Goal: Information Seeking & Learning: Learn about a topic

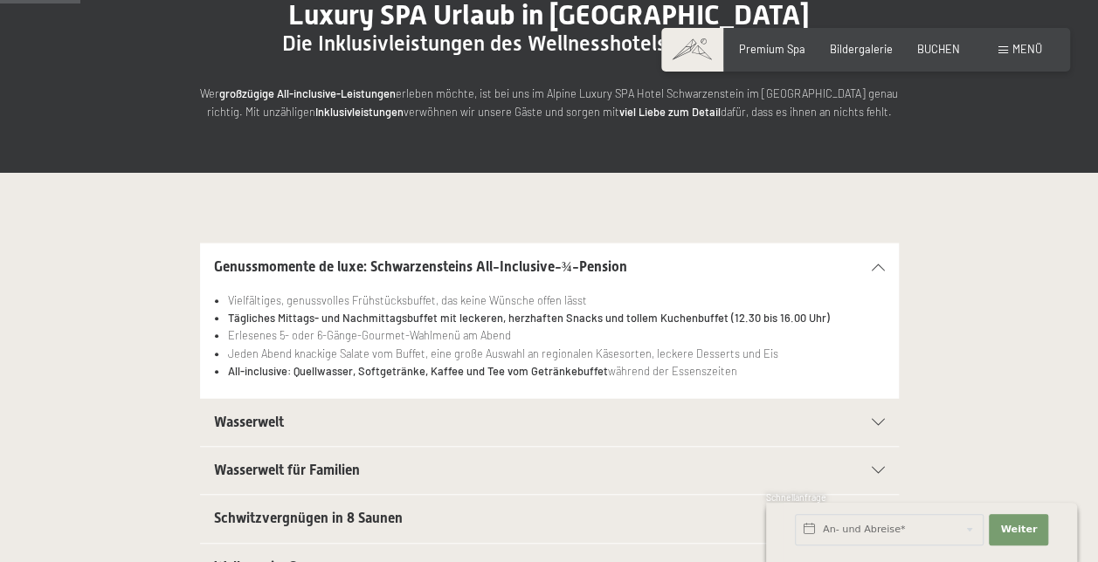
scroll to position [197, 0]
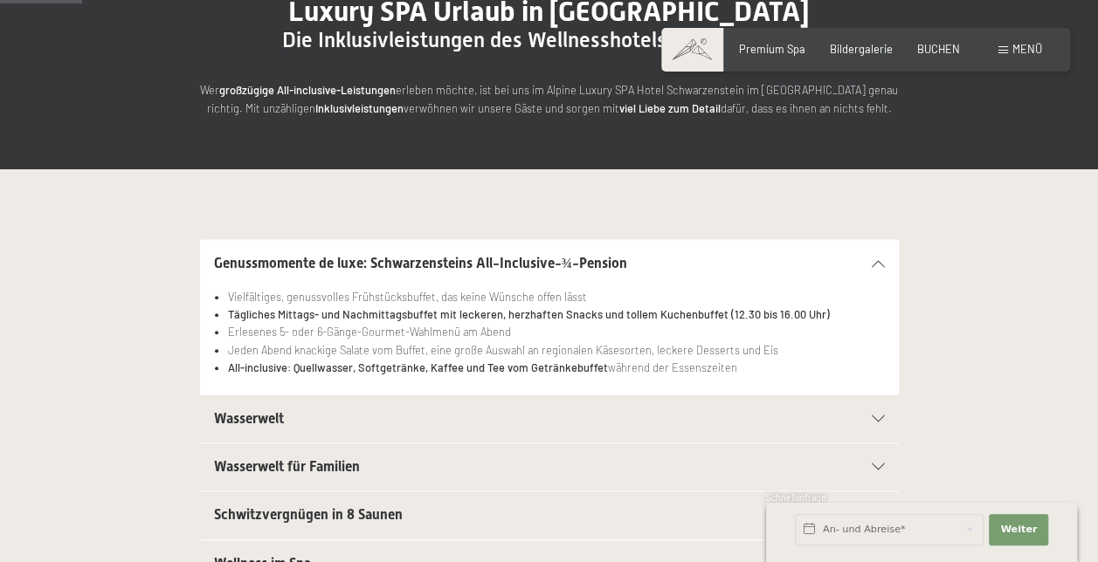
click at [870, 413] on div "Wasserwelt" at bounding box center [549, 419] width 671 height 47
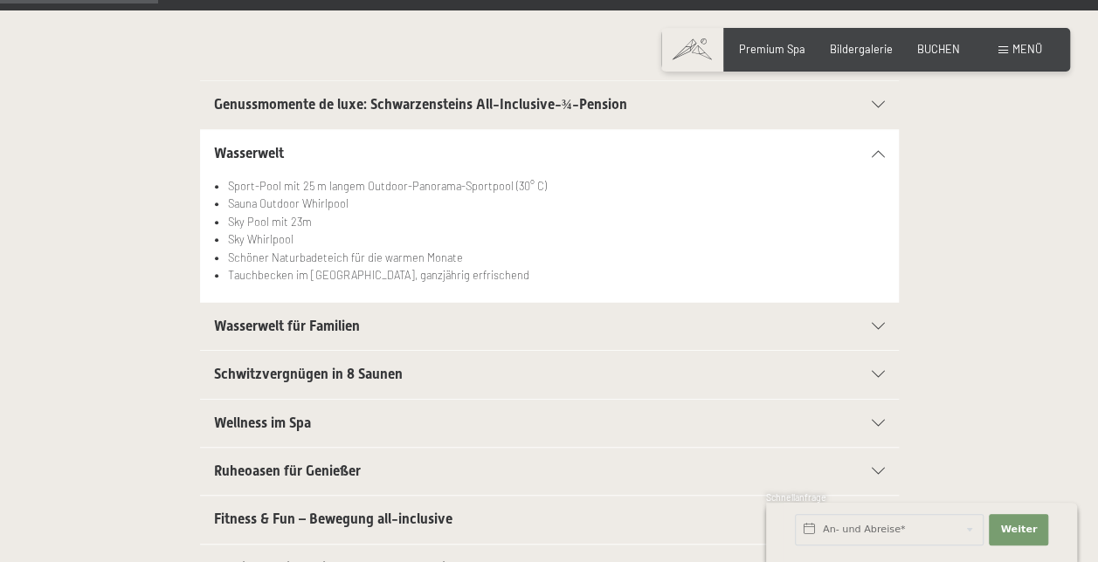
scroll to position [382, 0]
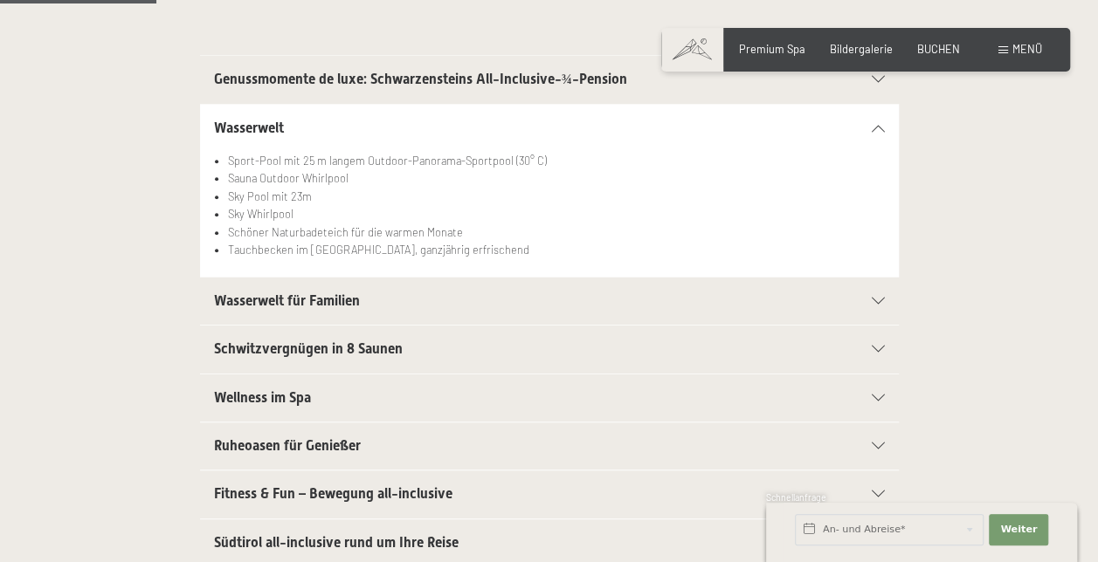
click at [365, 348] on span "Schwitzvergnügen in 8 Saunen" at bounding box center [308, 349] width 189 height 17
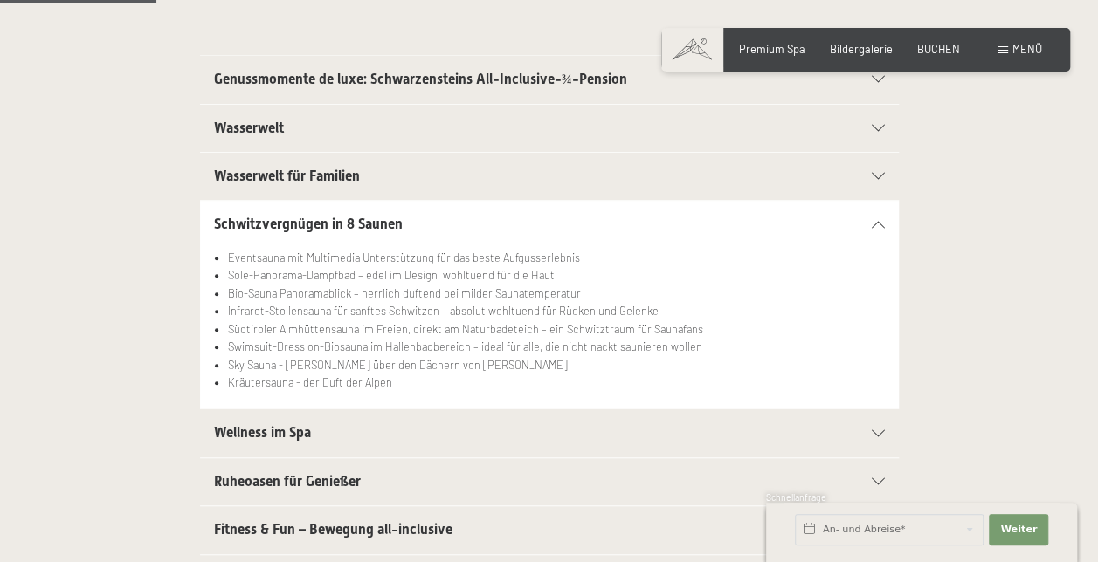
click at [888, 426] on section "Wellness im Spa Kuschelige Bademäntel für die ganze Familie Trendige Wellnessta…" at bounding box center [549, 433] width 699 height 49
click at [870, 431] on div at bounding box center [869, 434] width 31 height 7
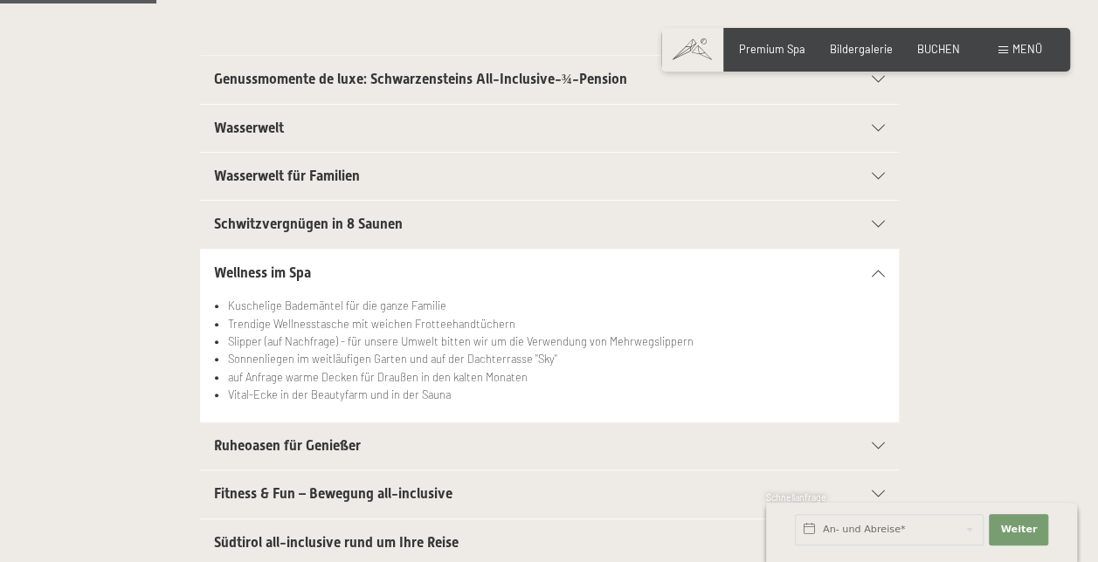
click at [873, 264] on div "Wellness im Spa" at bounding box center [549, 273] width 671 height 47
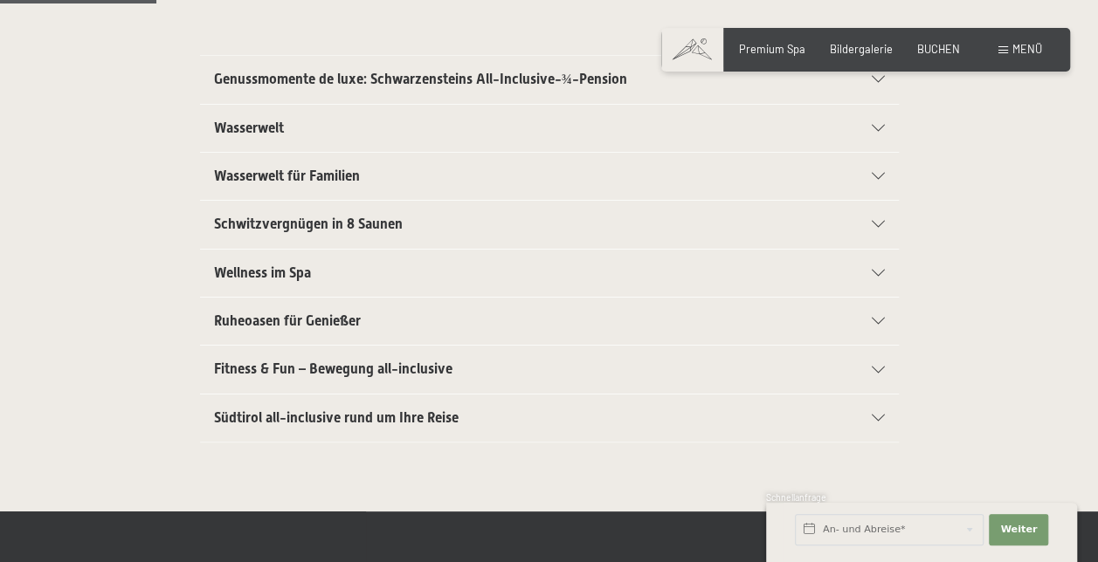
click at [526, 87] on h2 "Genussmomente de luxe: Schwarzensteins All-Inclusive-¾-Pension" at bounding box center [515, 79] width 603 height 19
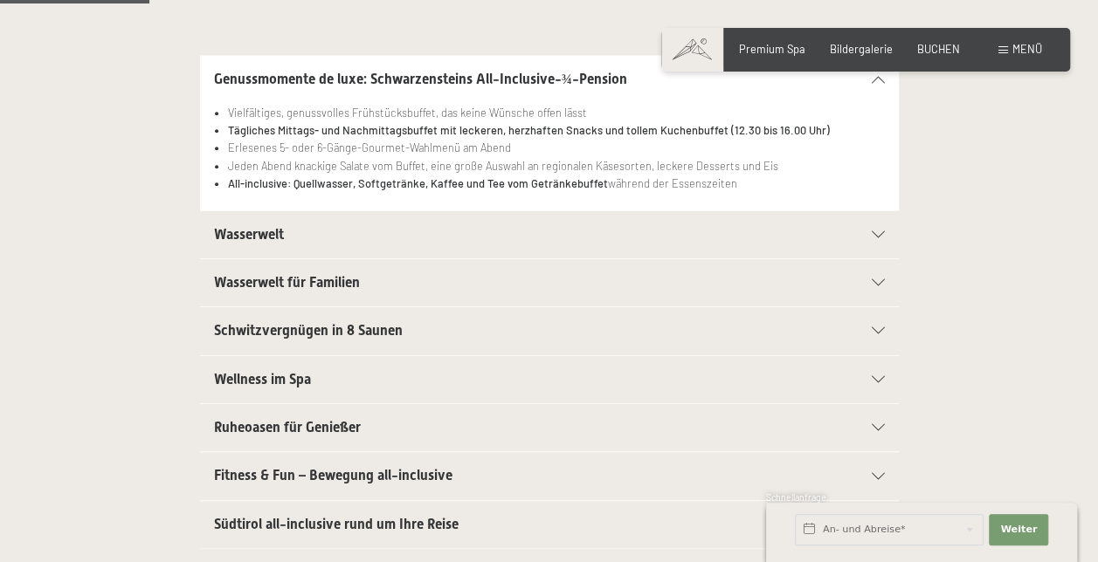
scroll to position [0, 0]
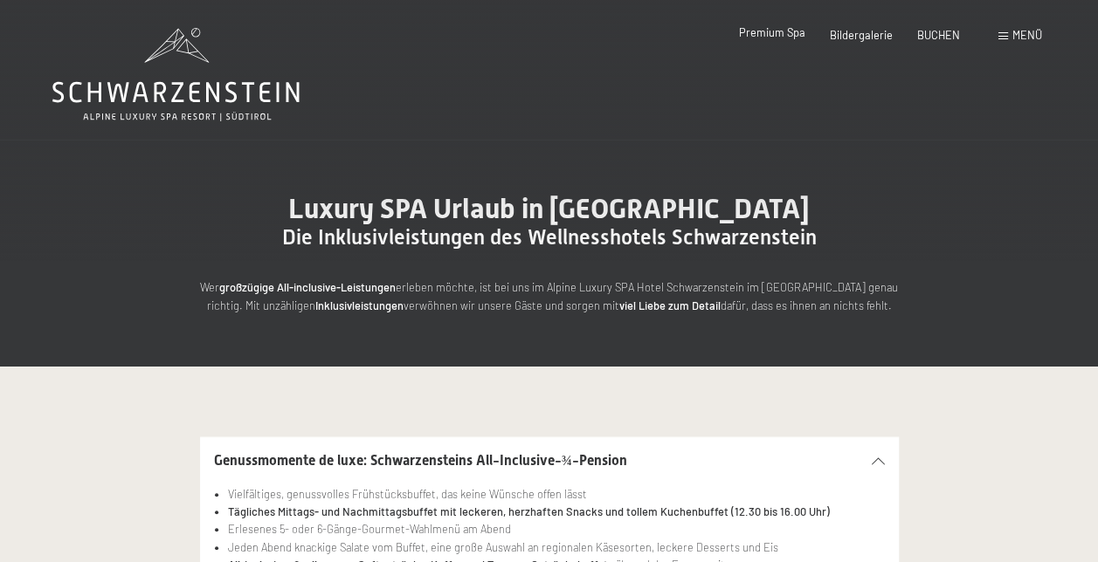
click at [783, 31] on span "Premium Spa" at bounding box center [772, 32] width 66 height 14
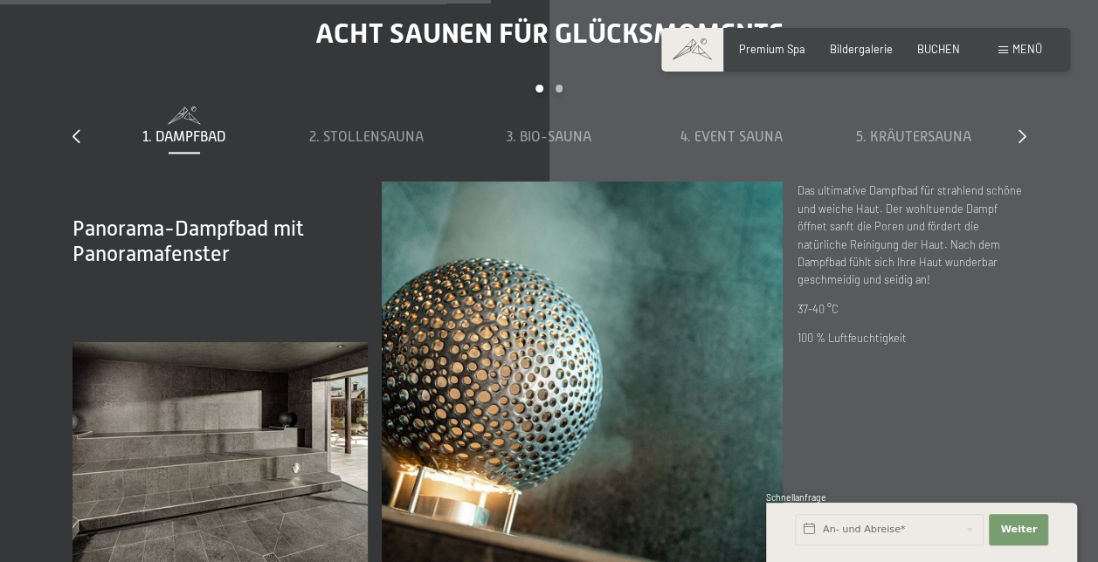
scroll to position [4375, 0]
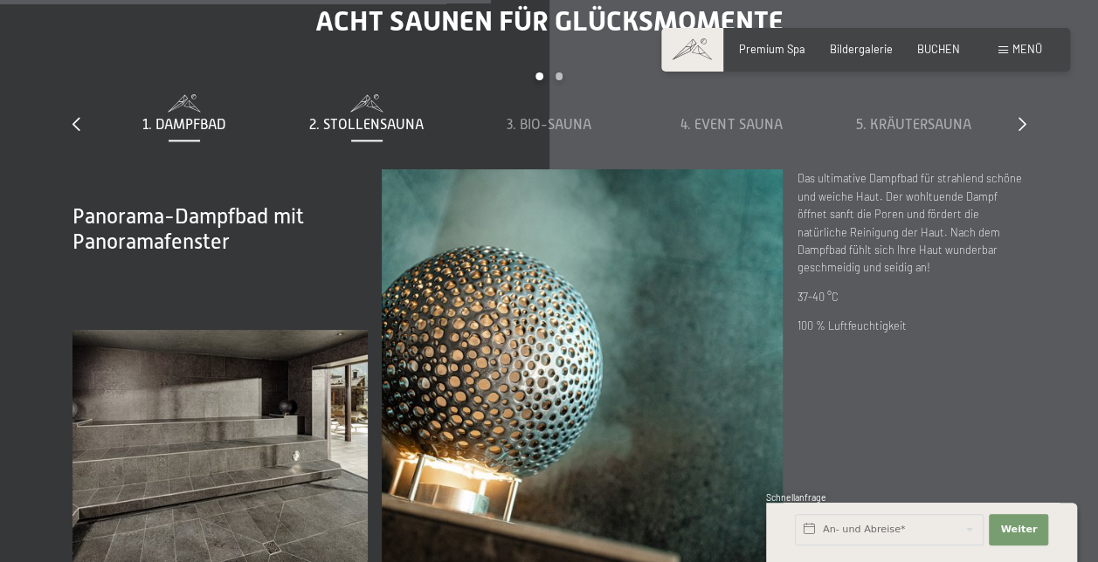
click at [398, 117] on span "2. Stollensauna" at bounding box center [366, 125] width 114 height 16
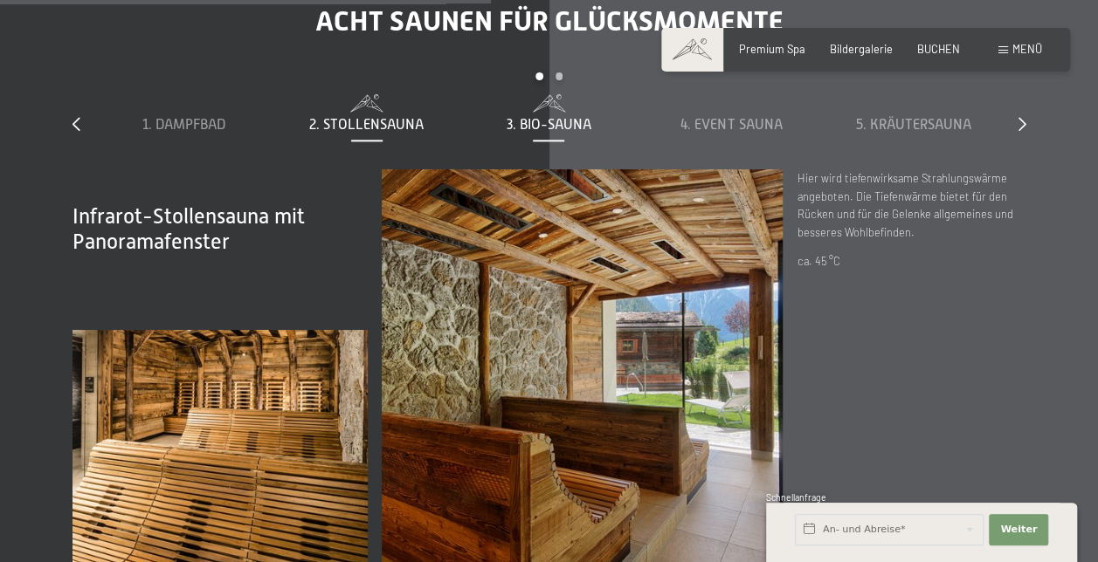
click at [545, 115] on div "3. Bio-Sauna" at bounding box center [549, 124] width 169 height 19
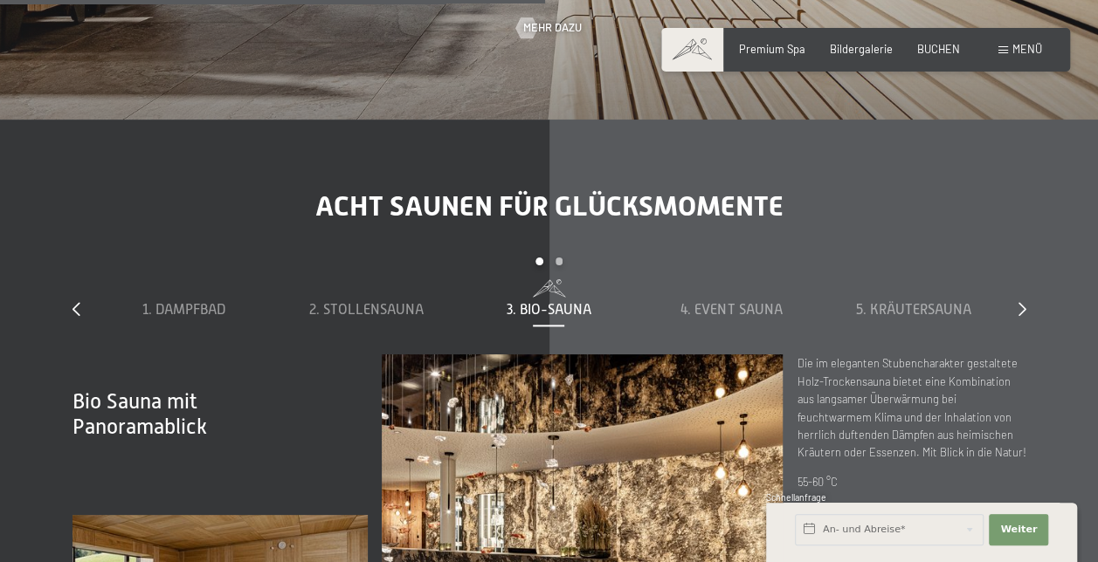
scroll to position [4180, 0]
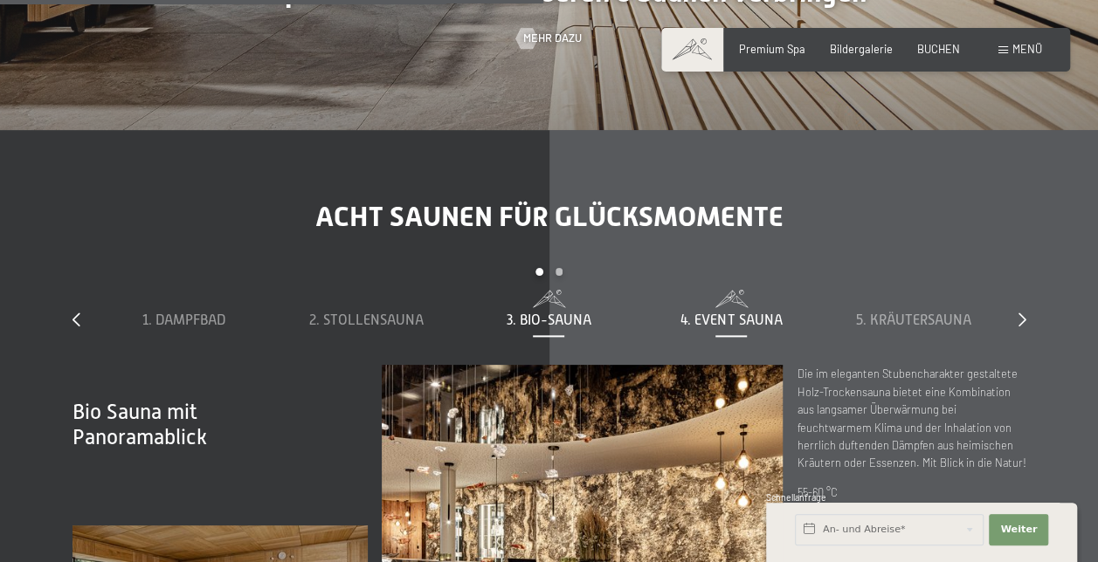
click at [741, 313] on span "4. Event Sauna" at bounding box center [730, 321] width 101 height 16
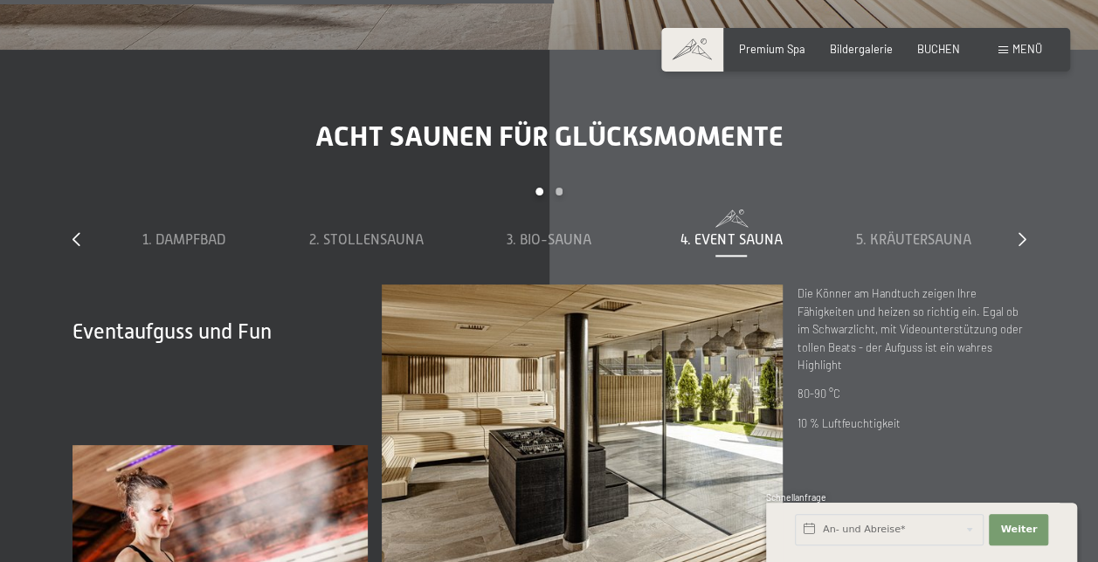
scroll to position [4220, 0]
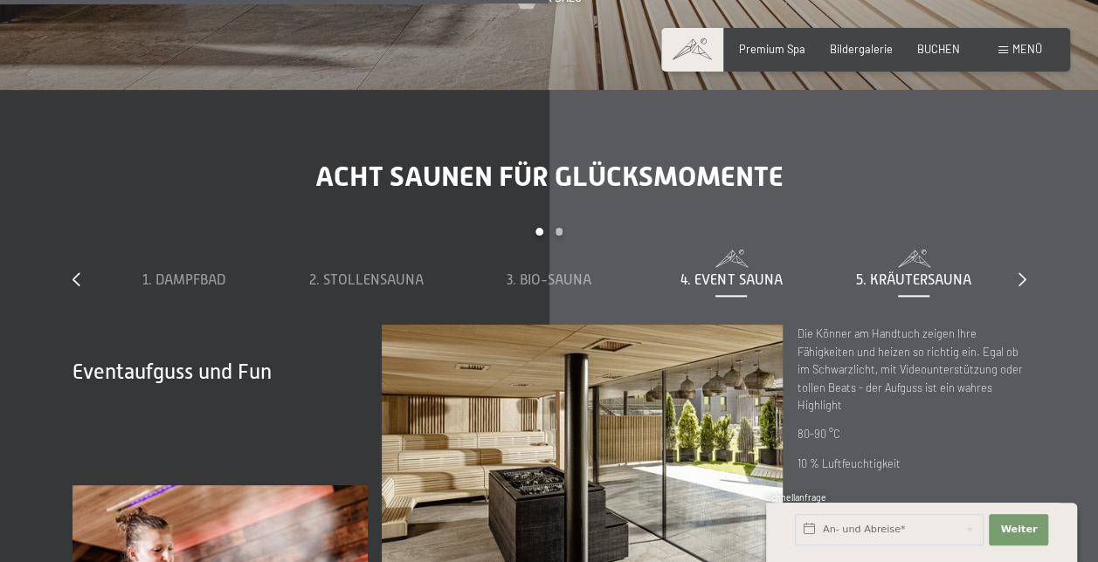
click at [900, 272] on span "5. Kräutersauna" at bounding box center [913, 280] width 115 height 16
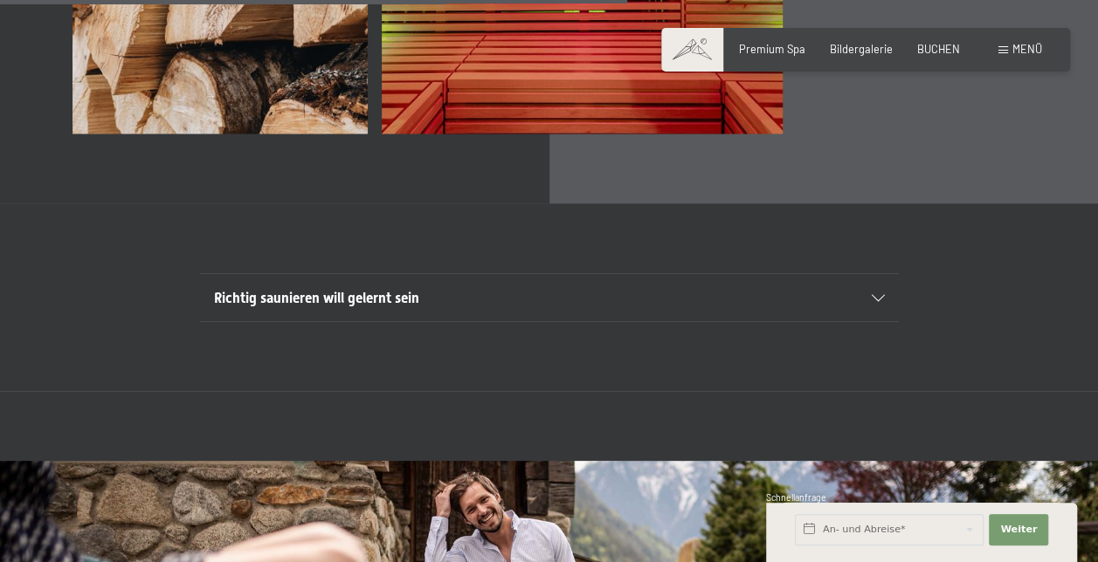
scroll to position [4822, 0]
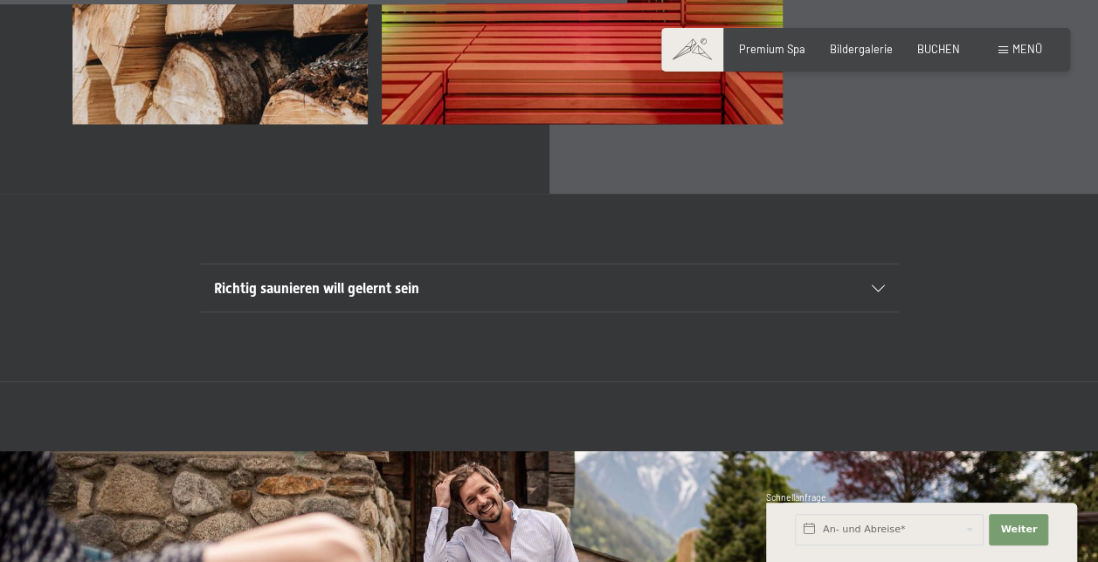
click at [873, 285] on icon at bounding box center [878, 288] width 13 height 7
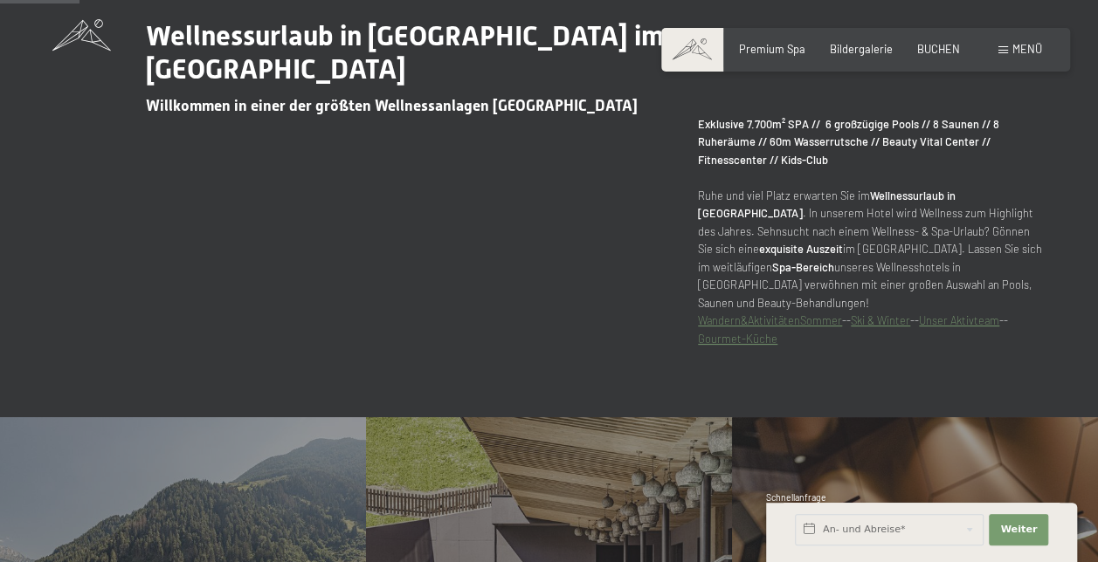
scroll to position [597, 0]
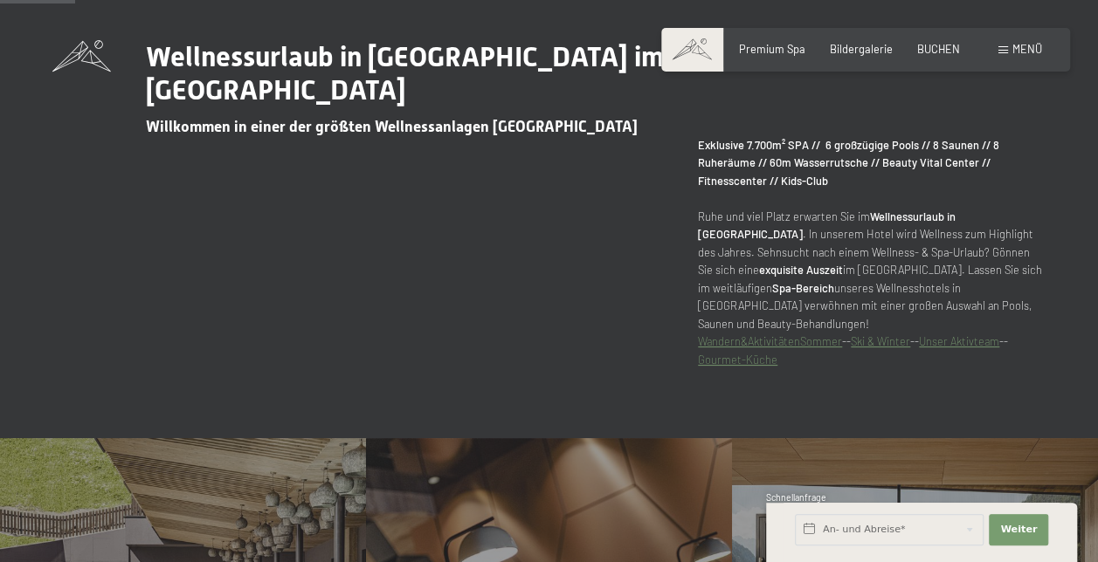
click at [739, 353] on link "Gourmet-Küche" at bounding box center [737, 360] width 79 height 14
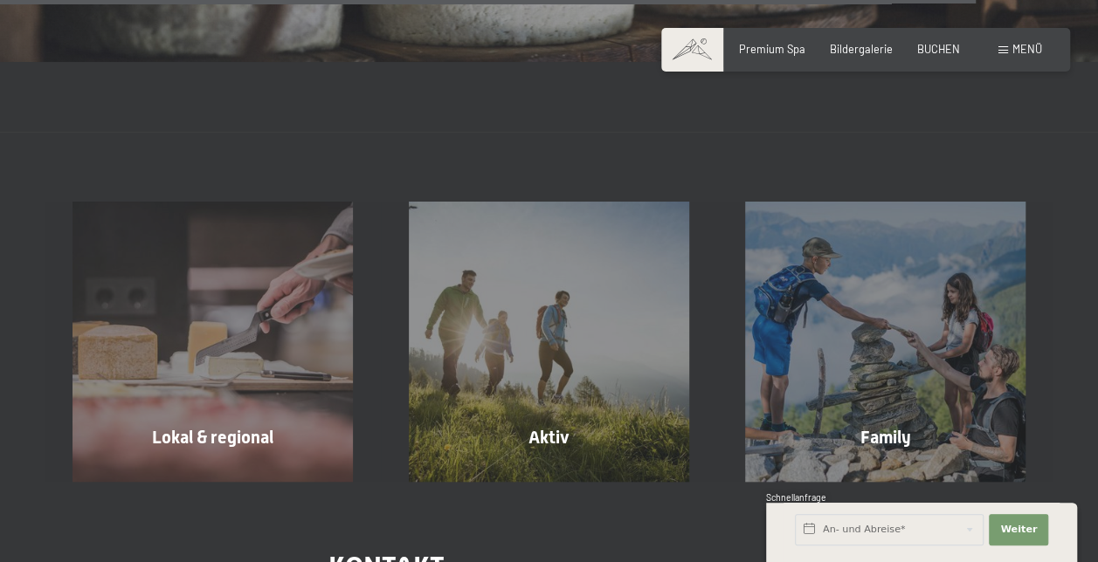
scroll to position [4599, 0]
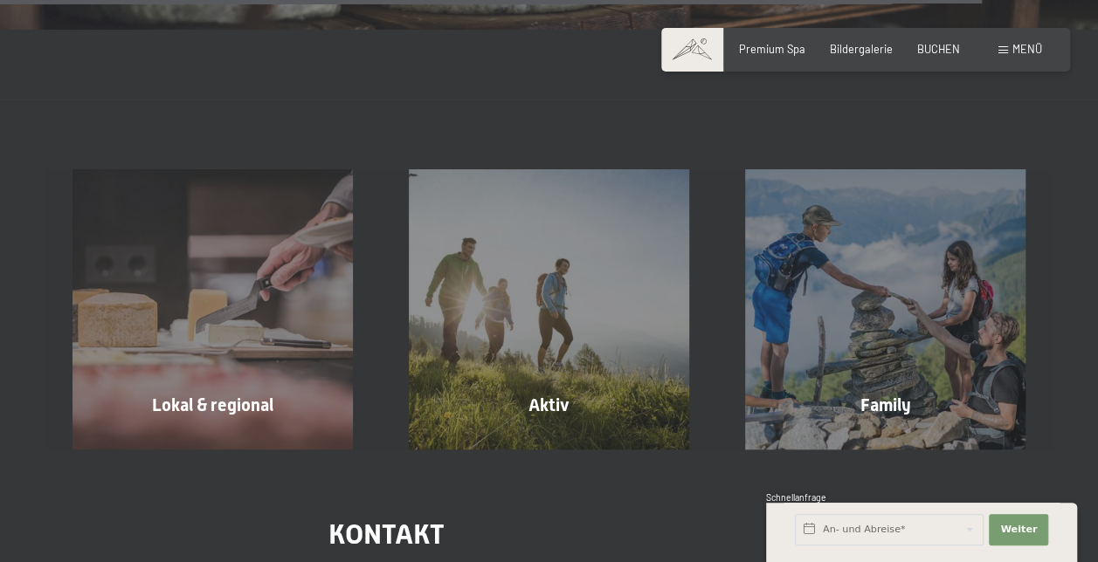
click at [983, 45] on div "Premium Spa Bildergalerie BUCHEN" at bounding box center [836, 50] width 295 height 16
click at [997, 52] on div "Buchen Anfragen Premium Spa Bildergalerie BUCHEN Menü DE IT EN Gutschein Bilder…" at bounding box center [865, 50] width 353 height 16
click at [1006, 51] on span at bounding box center [1003, 50] width 10 height 8
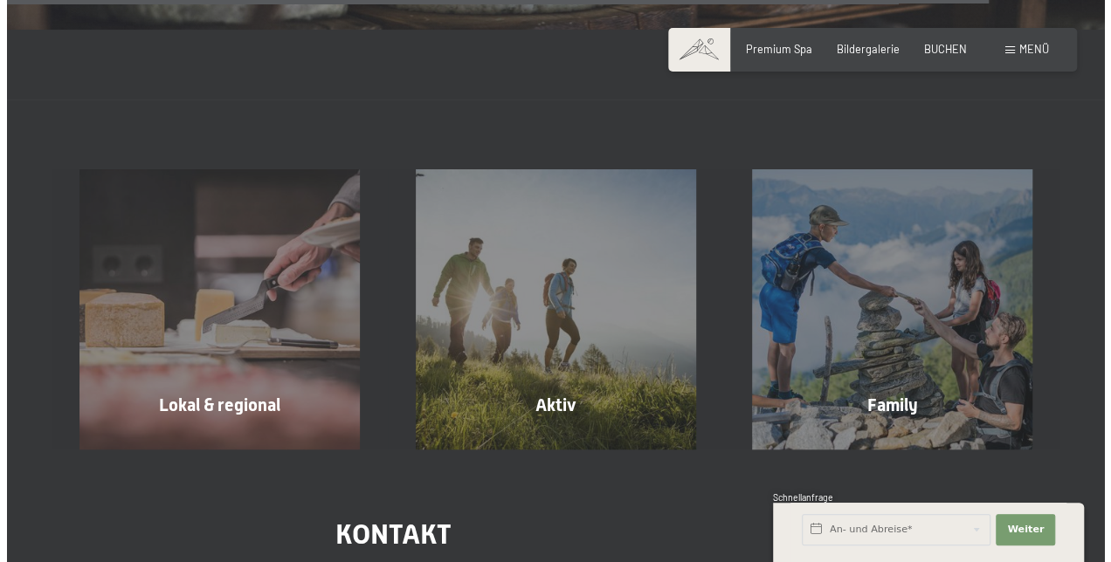
scroll to position [4616, 0]
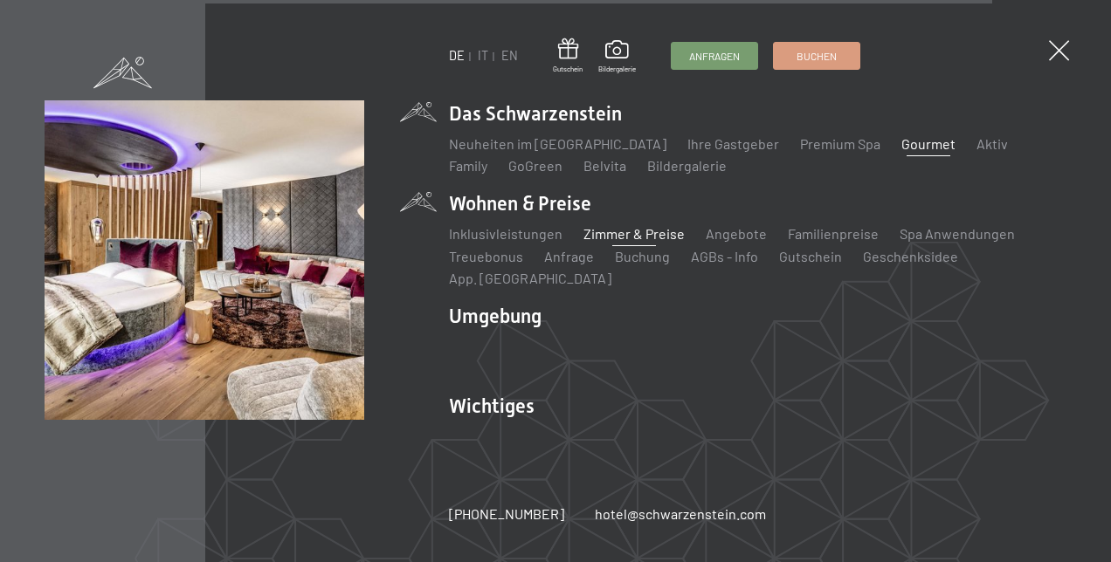
click at [589, 242] on link "Zimmer & Preise" at bounding box center [633, 233] width 101 height 17
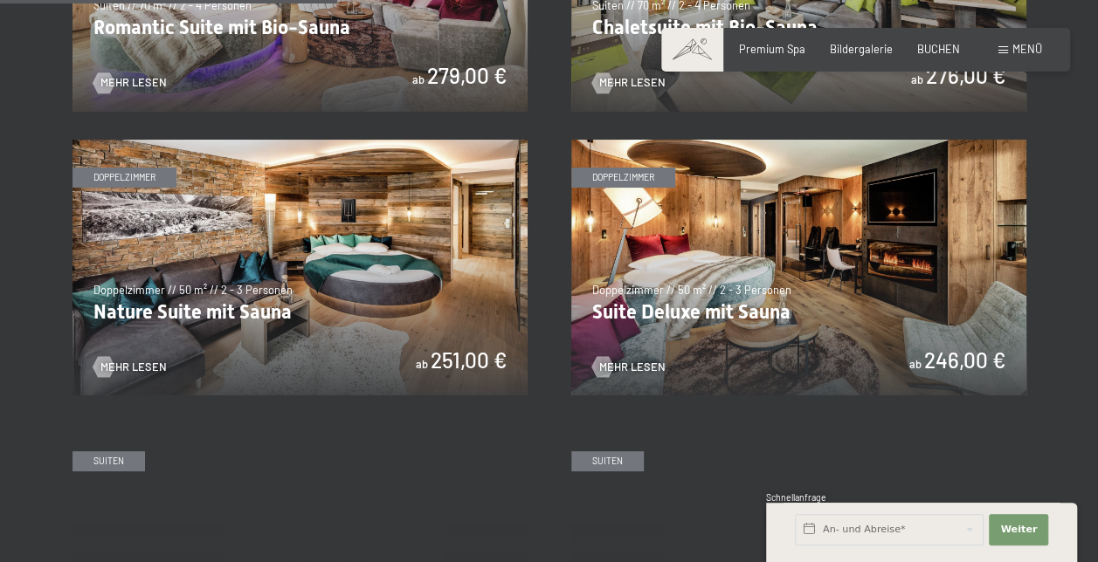
scroll to position [1336, 0]
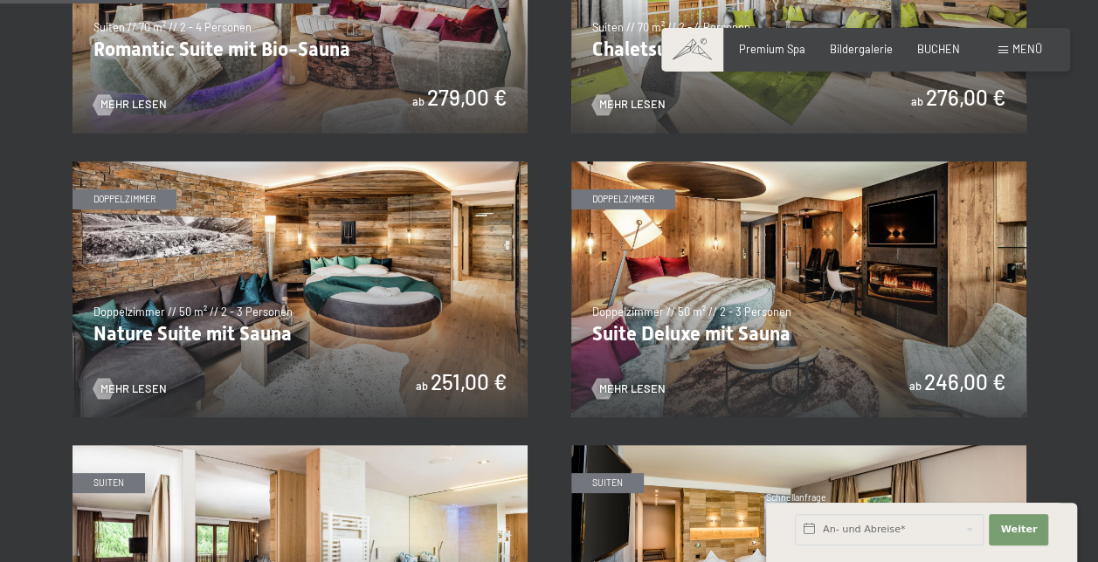
click at [201, 335] on img at bounding box center [299, 290] width 455 height 256
click at [685, 327] on img at bounding box center [798, 290] width 455 height 256
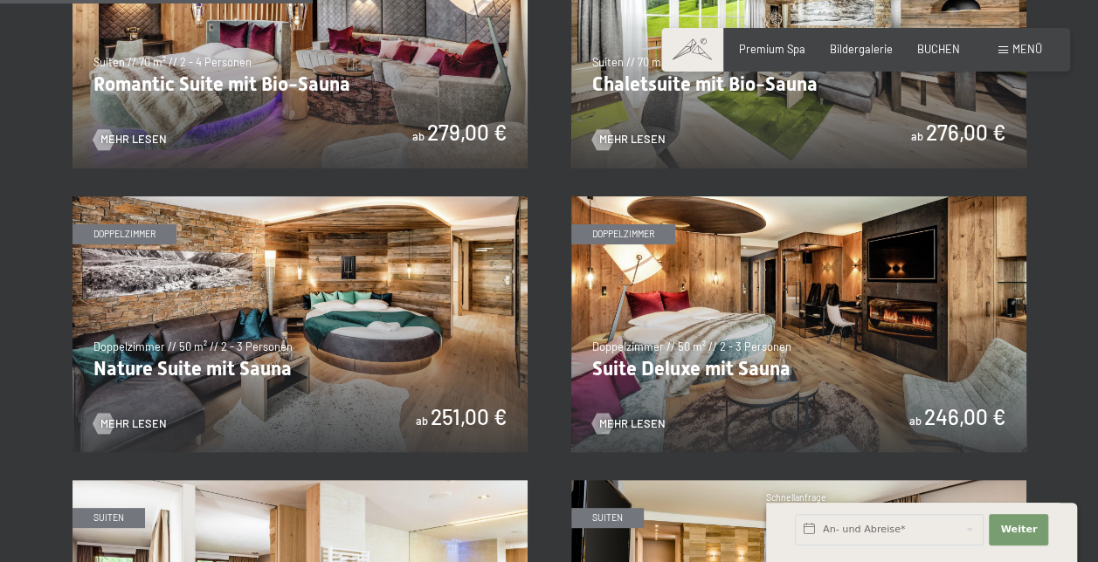
scroll to position [1231, 0]
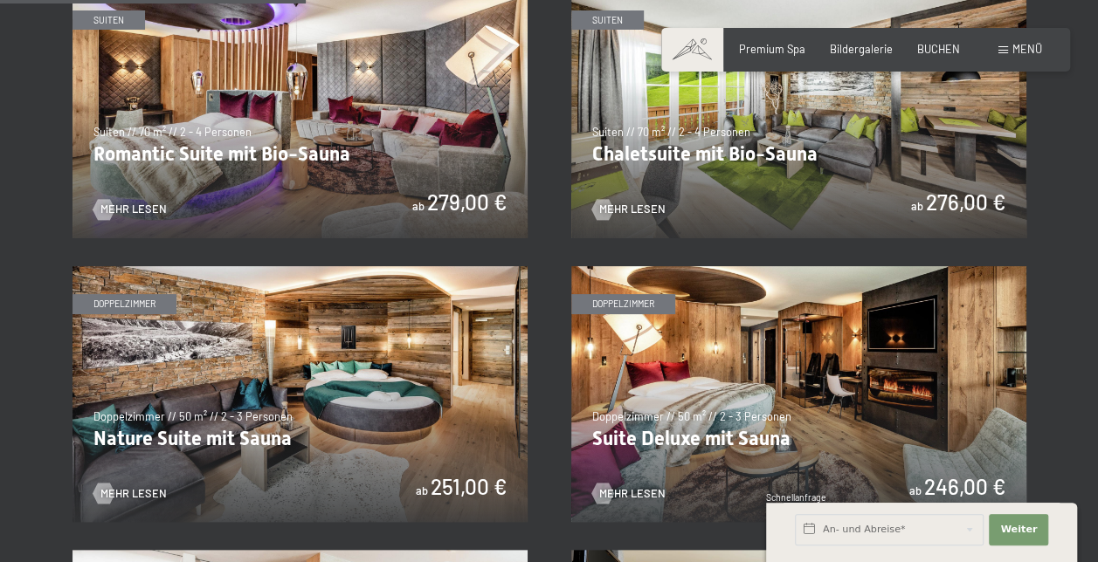
click at [648, 143] on img at bounding box center [798, 111] width 455 height 256
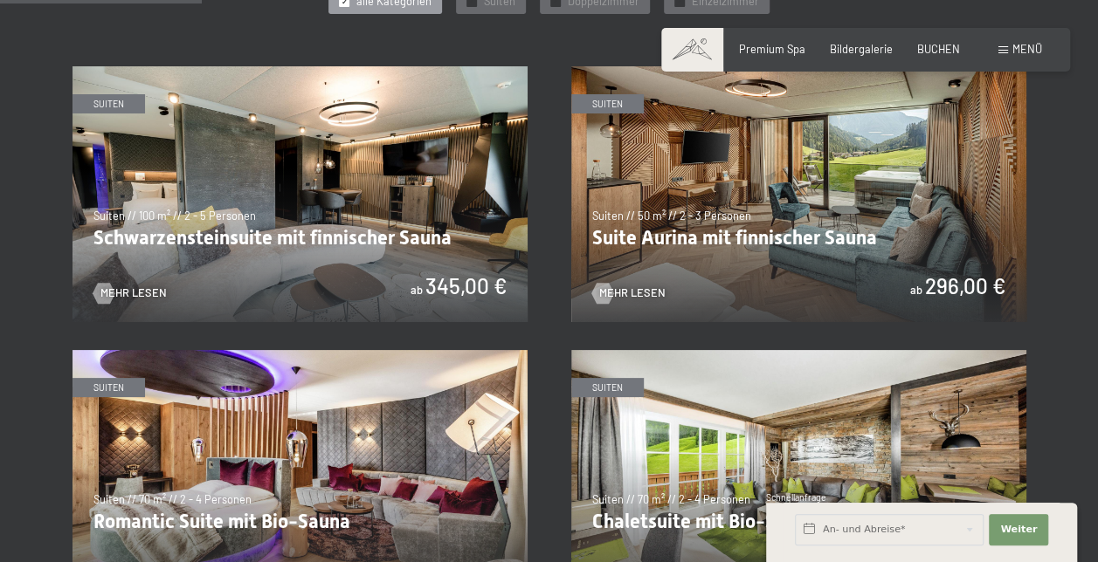
scroll to position [758, 0]
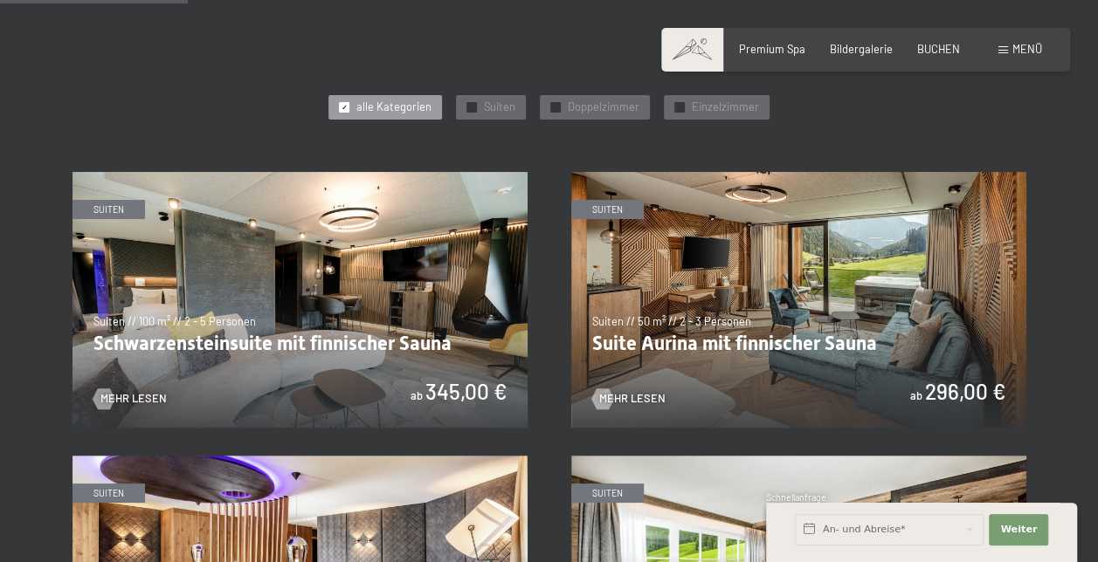
click at [730, 339] on img at bounding box center [798, 300] width 455 height 256
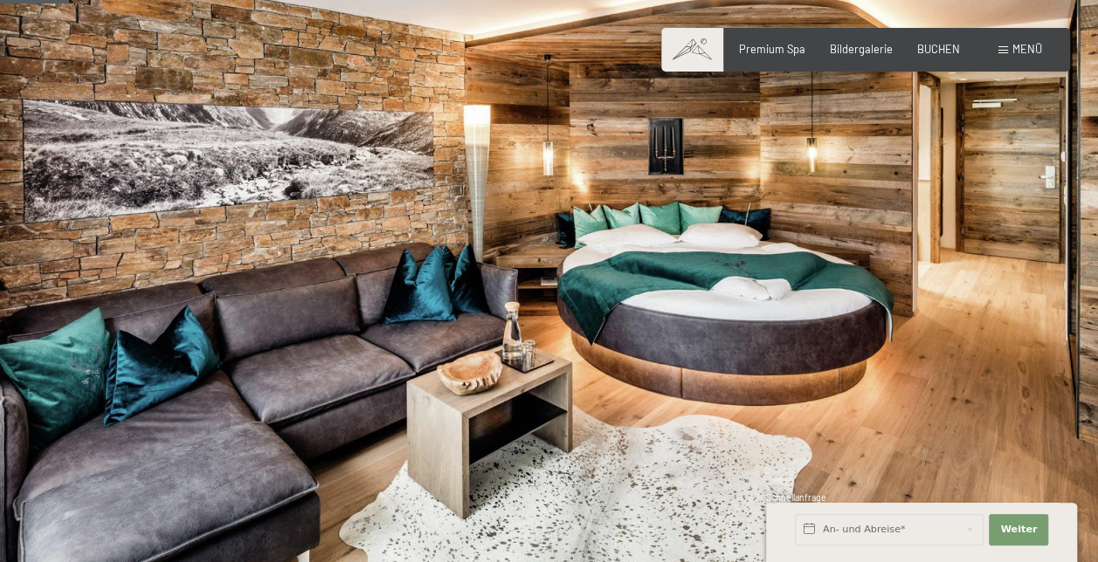
scroll to position [126, 0]
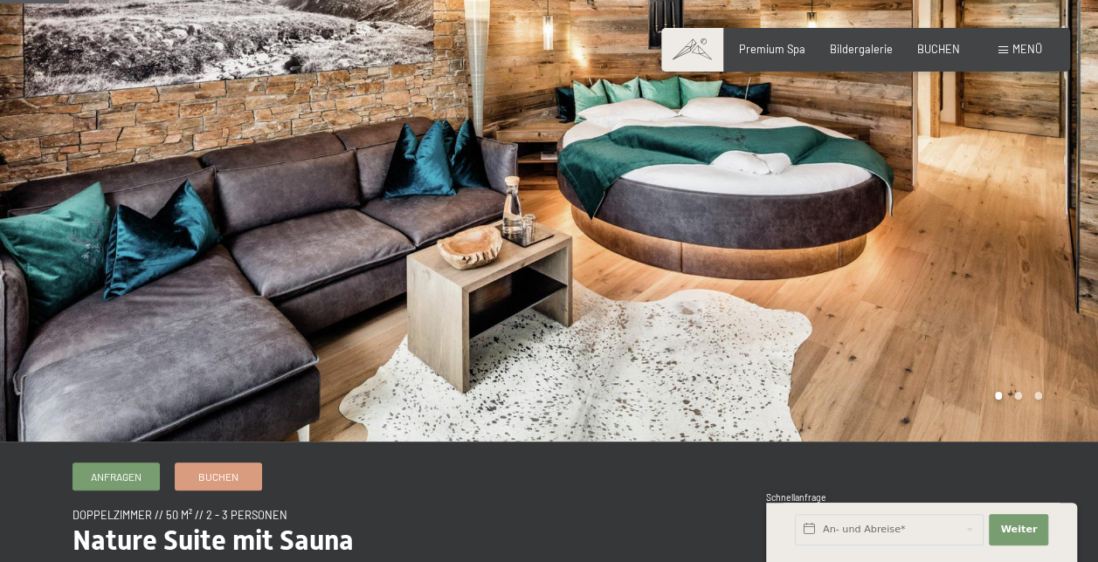
click at [1094, 253] on div at bounding box center [823, 158] width 549 height 568
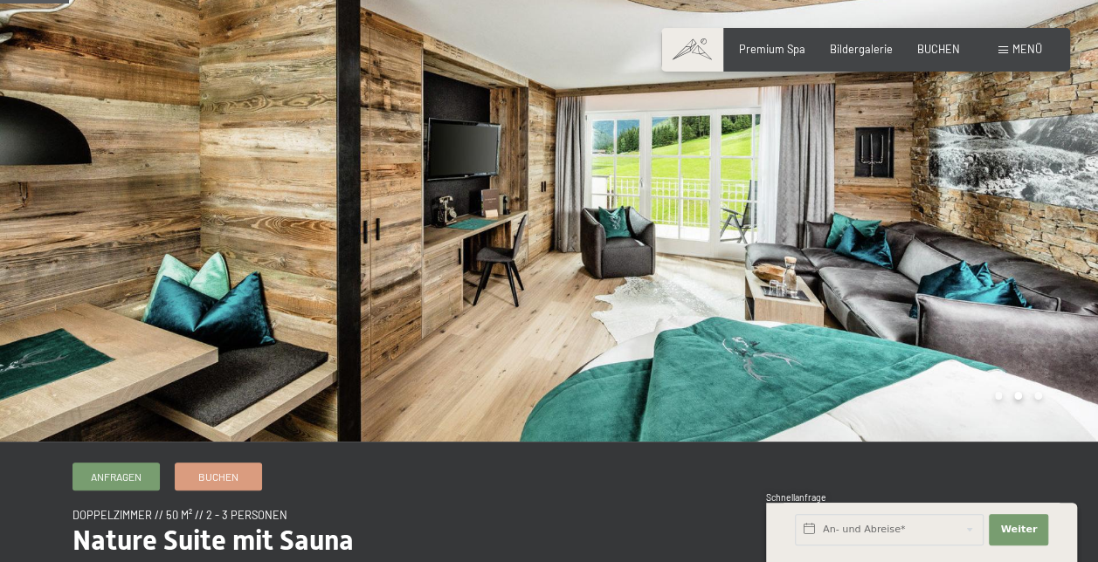
click at [40, 231] on div at bounding box center [274, 158] width 549 height 568
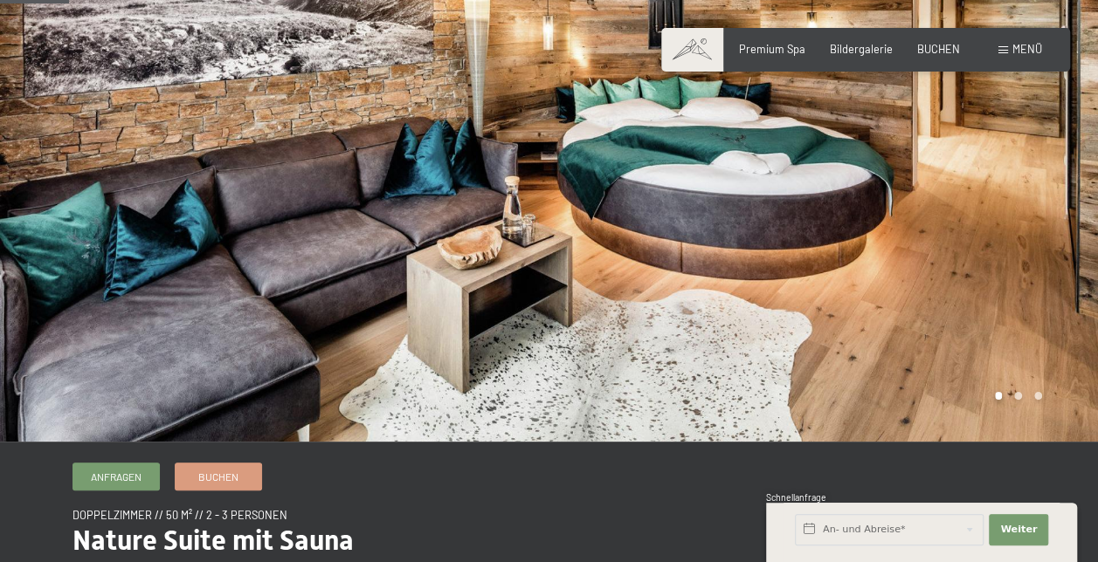
click at [1069, 182] on div at bounding box center [823, 158] width 549 height 568
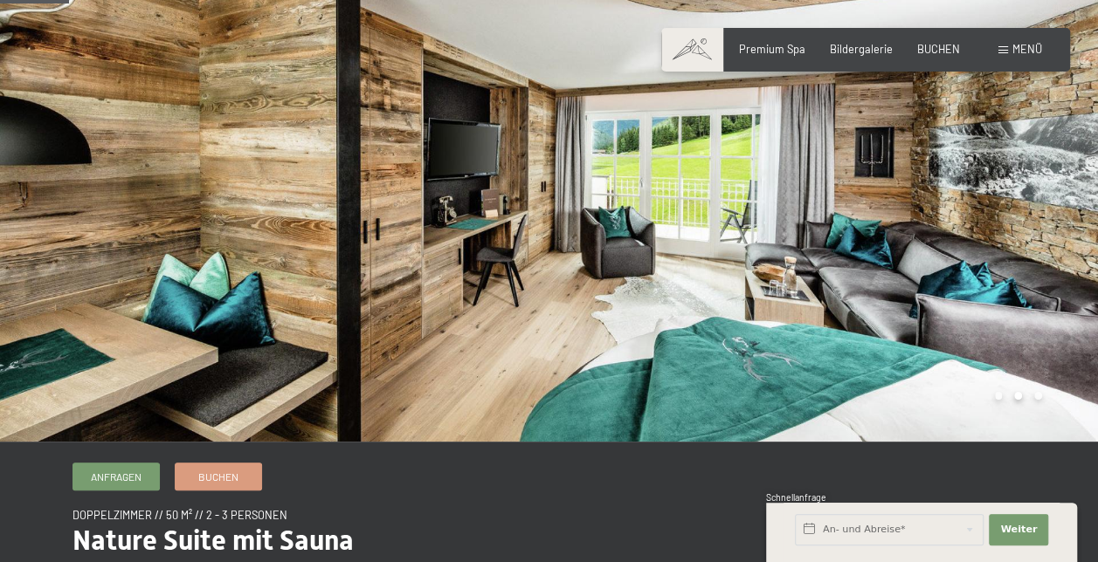
click at [1069, 182] on div at bounding box center [823, 158] width 549 height 568
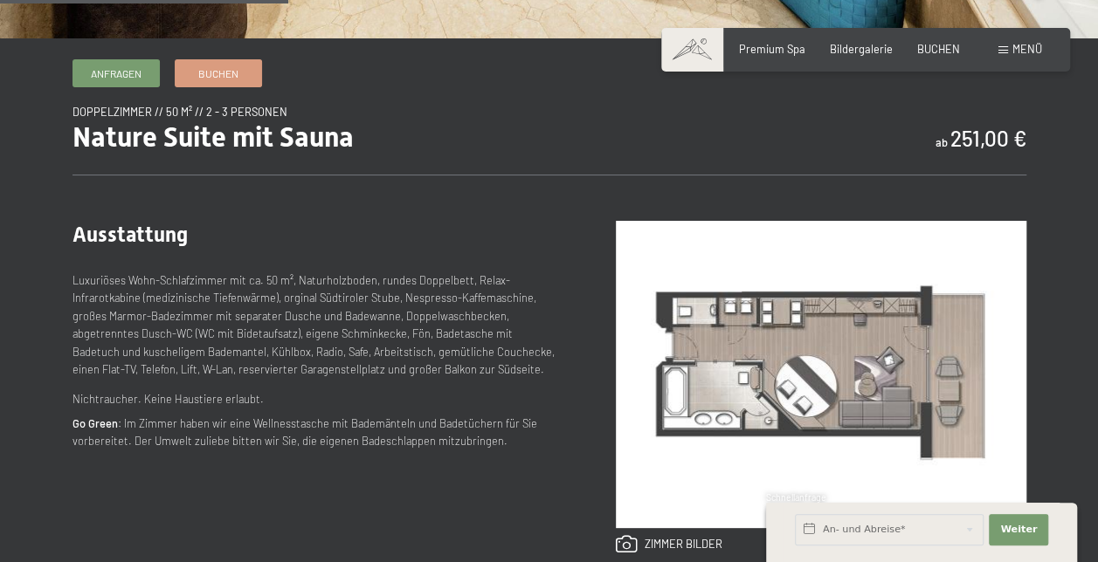
scroll to position [532, 0]
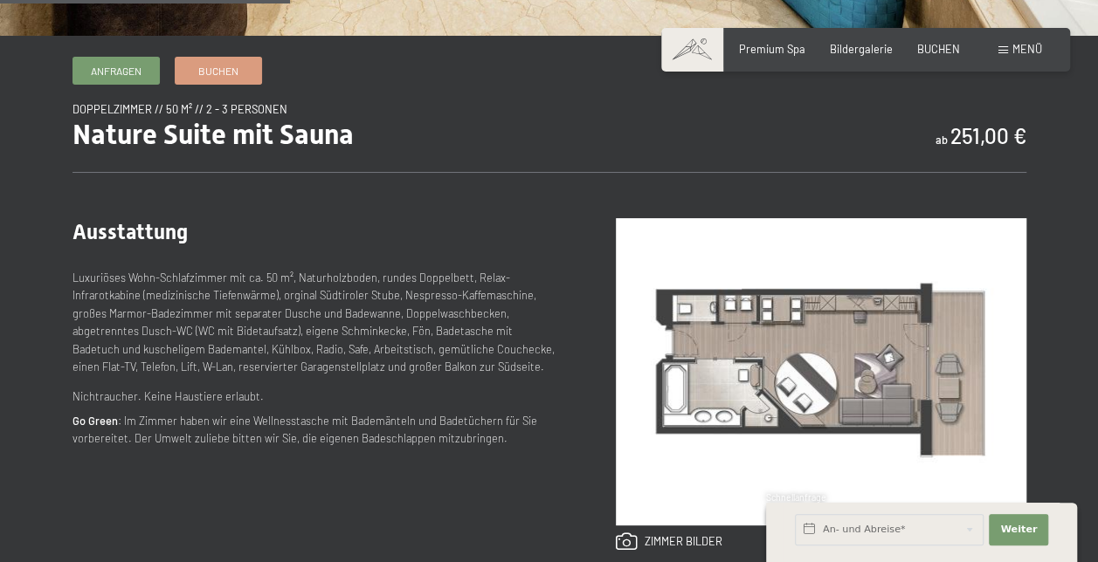
click at [739, 305] on img at bounding box center [821, 371] width 410 height 307
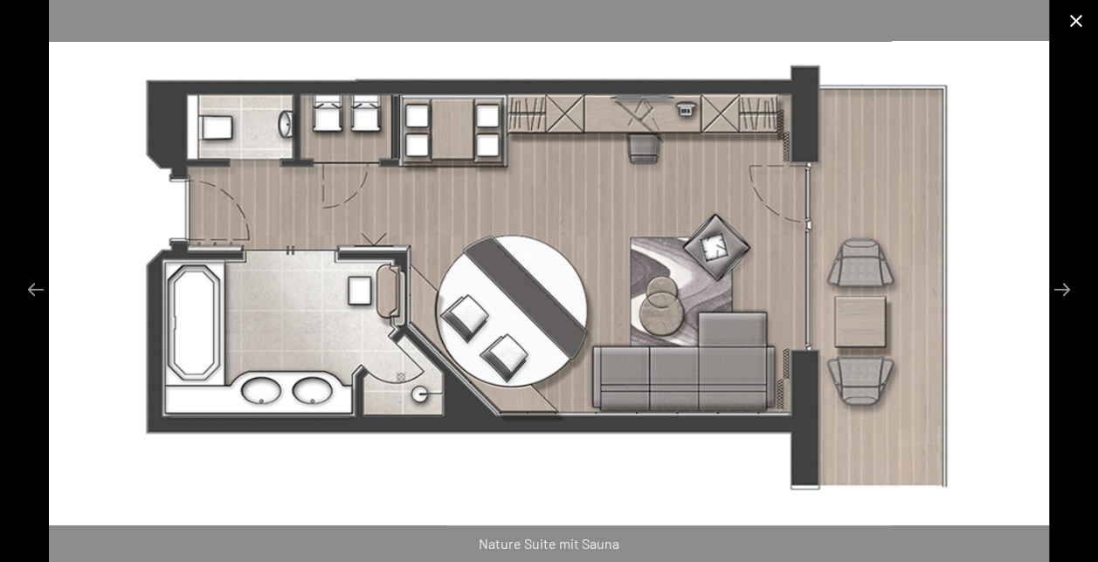
click at [1080, 21] on button "Close gallery" at bounding box center [1076, 20] width 44 height 41
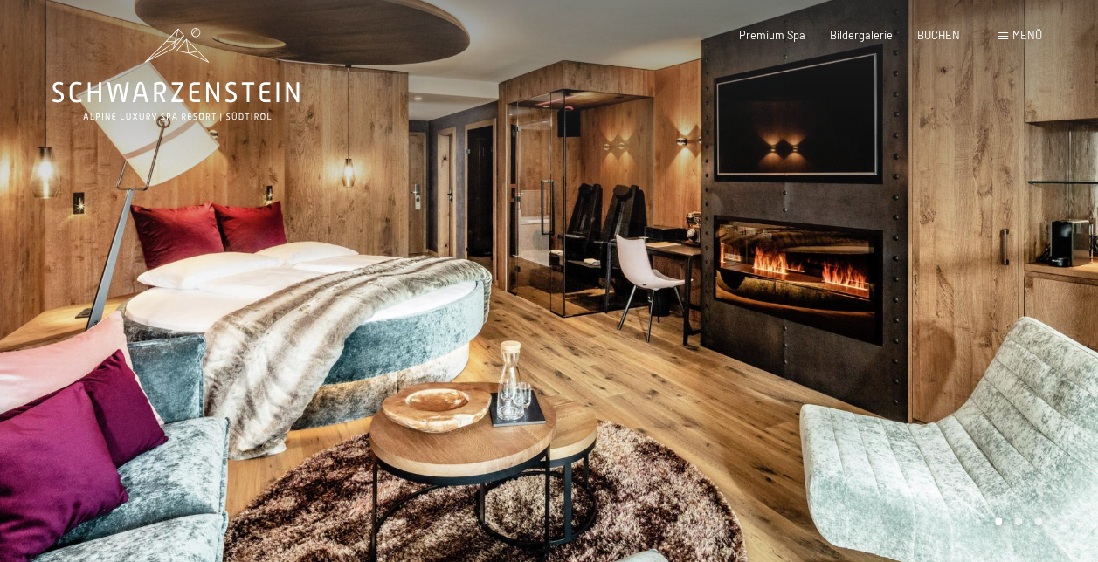
click at [1059, 237] on div at bounding box center [823, 284] width 549 height 568
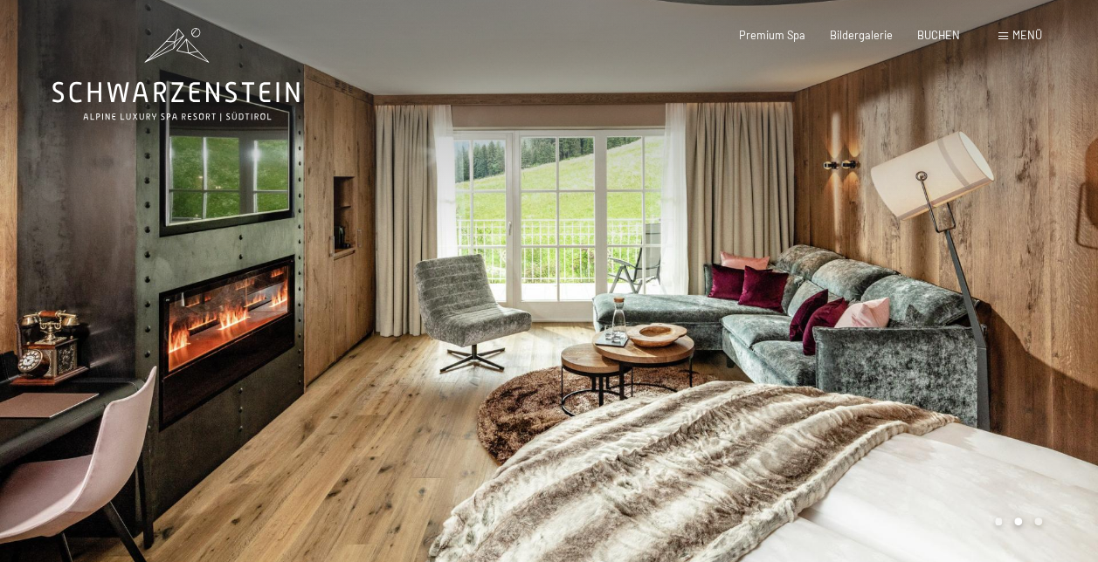
click at [8, 272] on div at bounding box center [274, 284] width 549 height 568
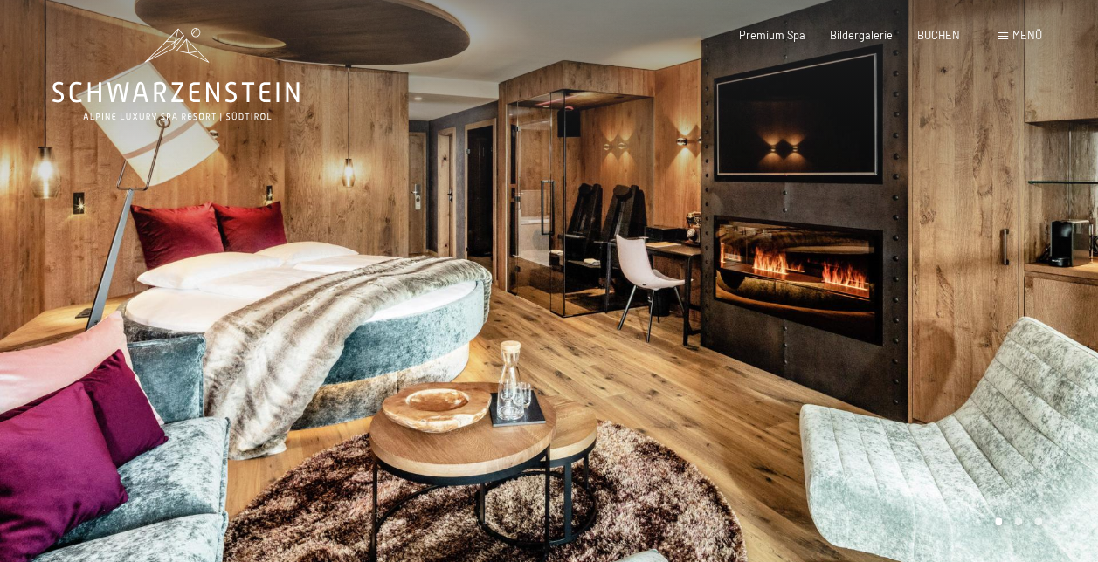
click at [1072, 247] on div at bounding box center [823, 284] width 549 height 568
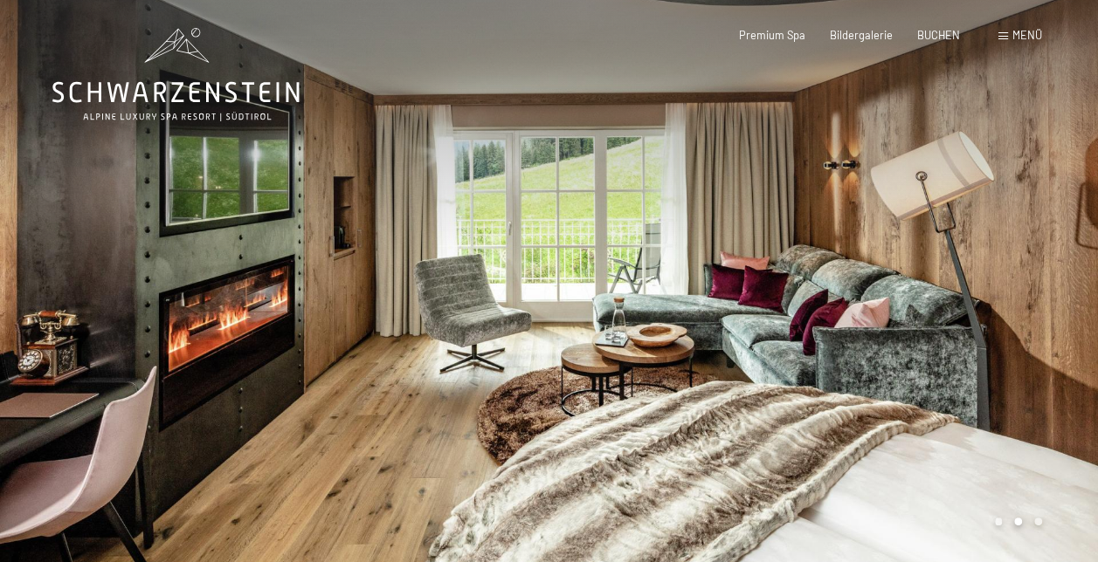
click at [1072, 247] on div at bounding box center [823, 284] width 549 height 568
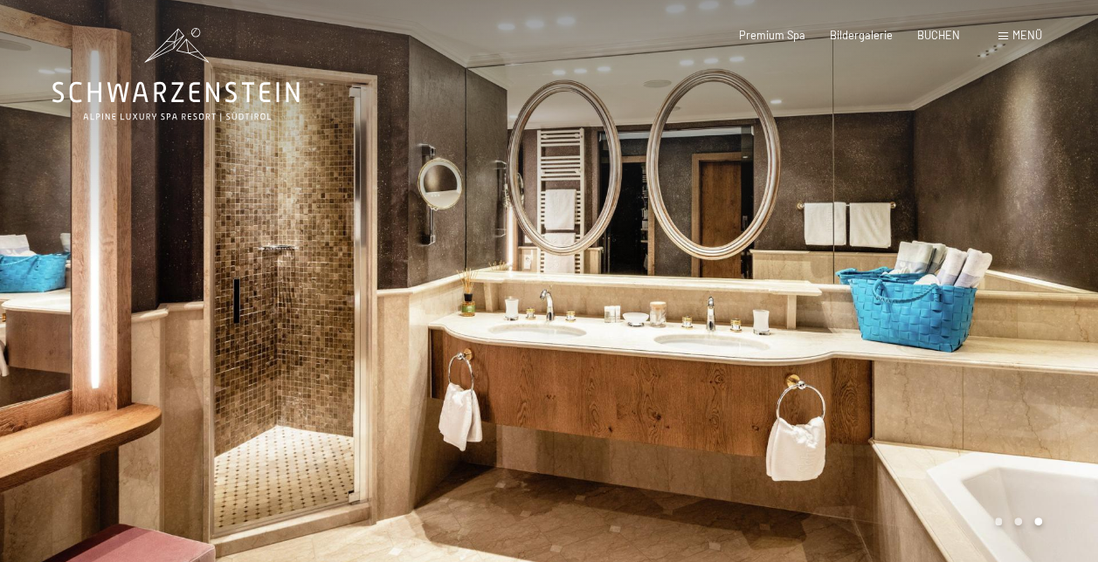
click at [1072, 247] on div at bounding box center [823, 284] width 549 height 568
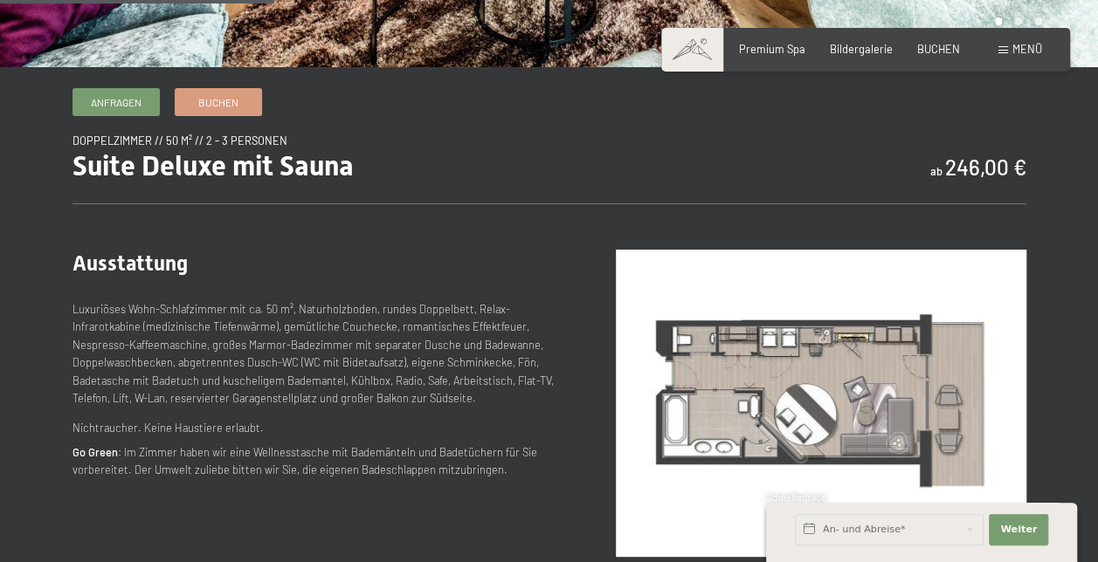
scroll to position [503, 0]
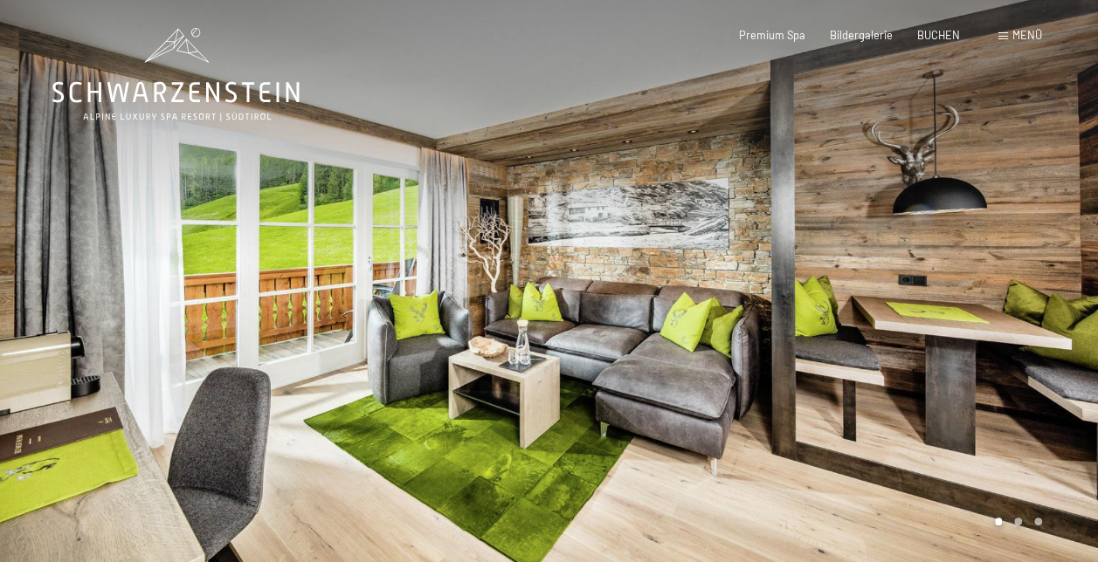
click at [1053, 276] on div at bounding box center [823, 284] width 549 height 568
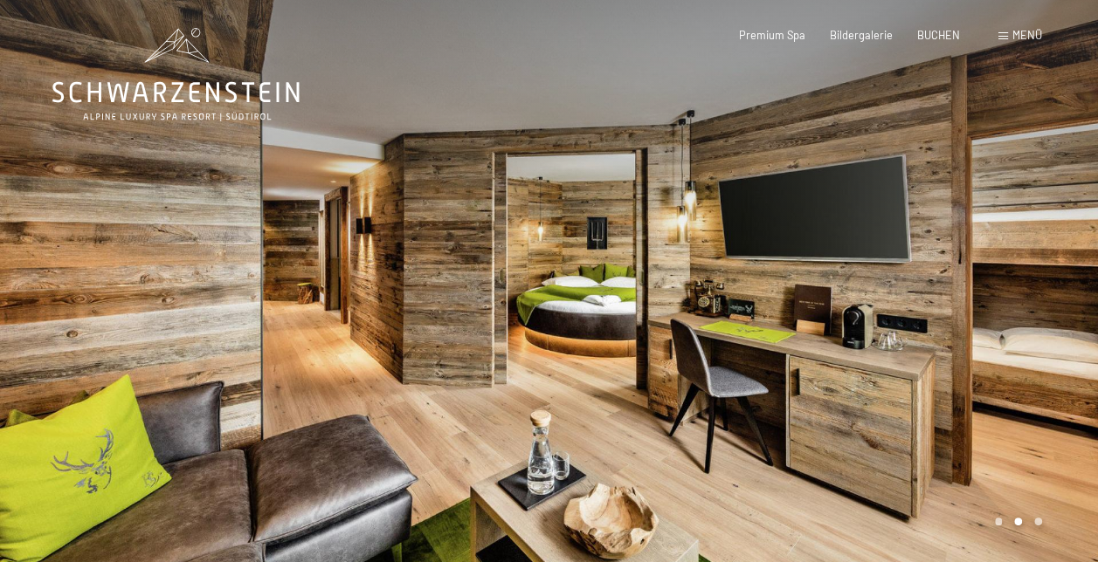
click at [1053, 276] on div at bounding box center [823, 284] width 549 height 568
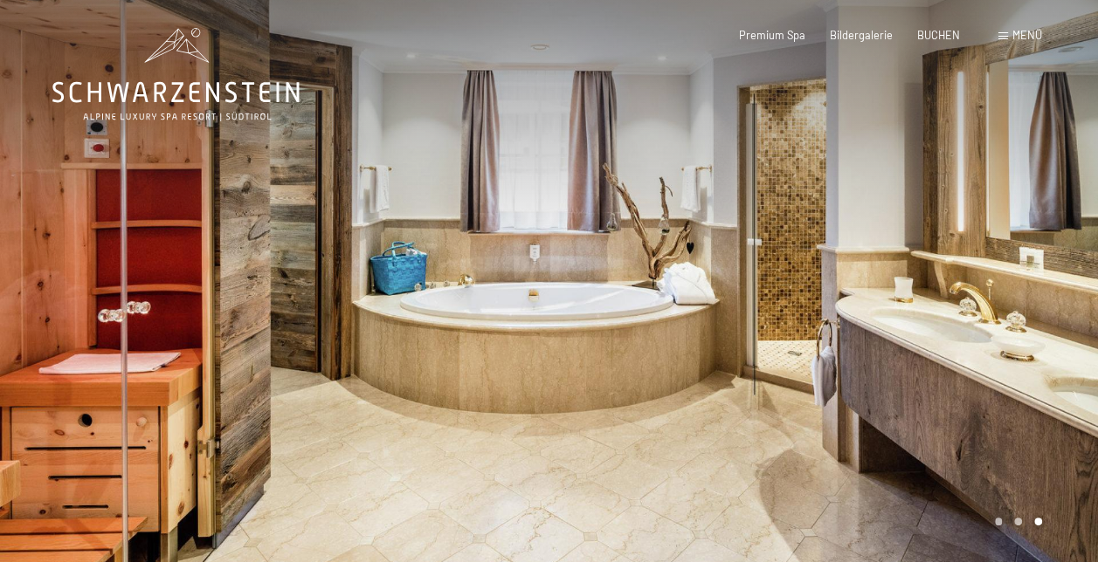
click at [1053, 276] on div at bounding box center [823, 284] width 549 height 568
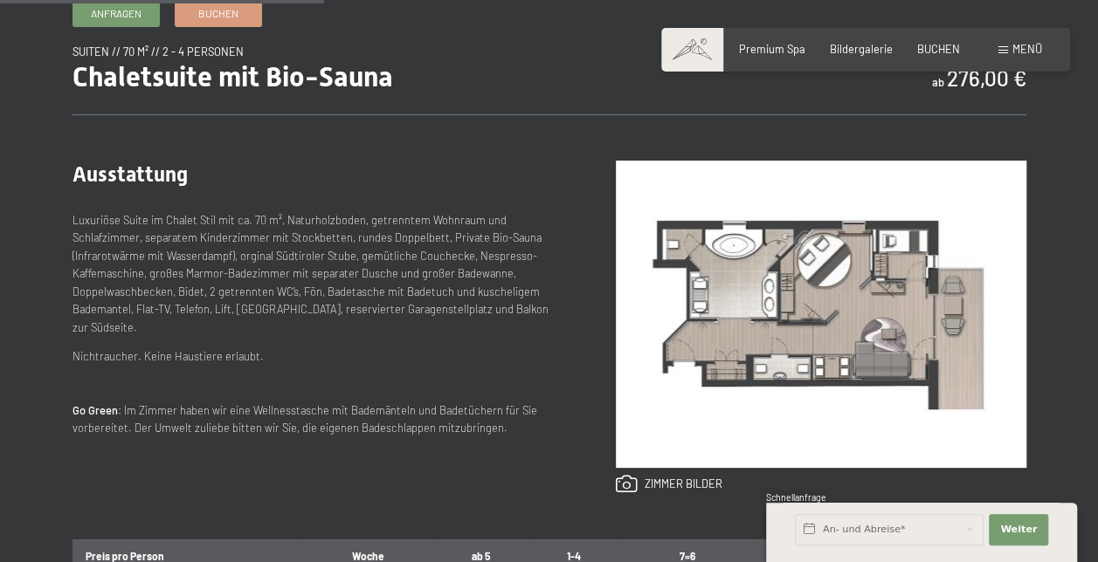
scroll to position [598, 0]
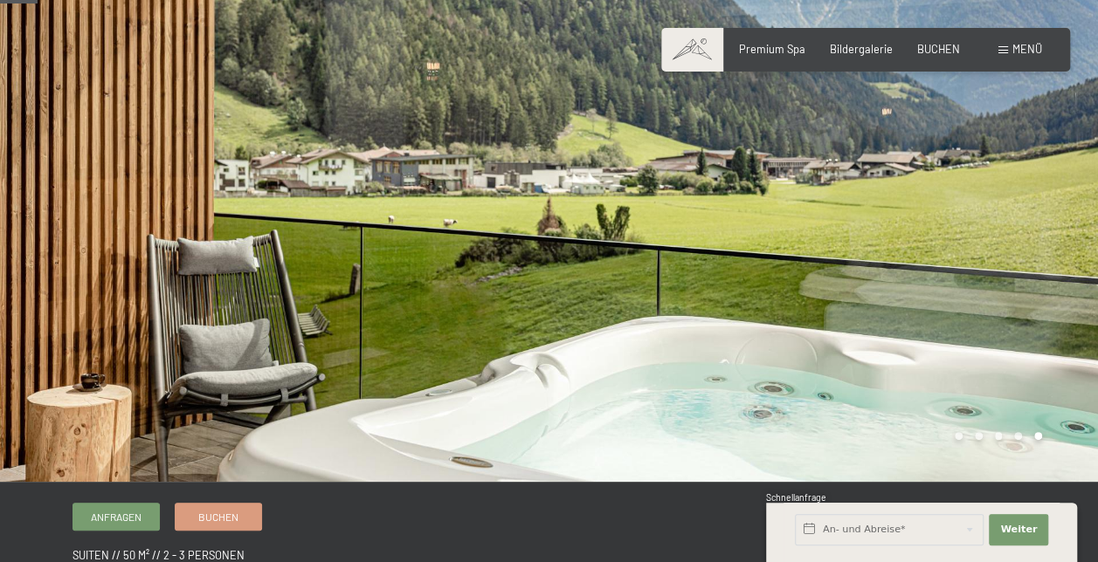
scroll to position [100, 0]
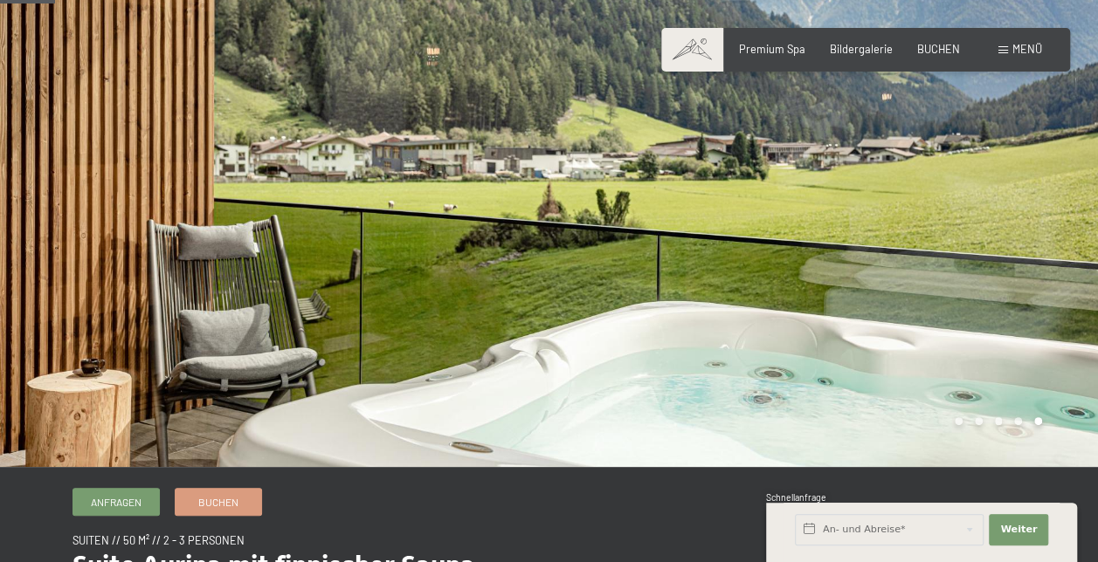
click at [1060, 216] on div at bounding box center [823, 184] width 549 height 568
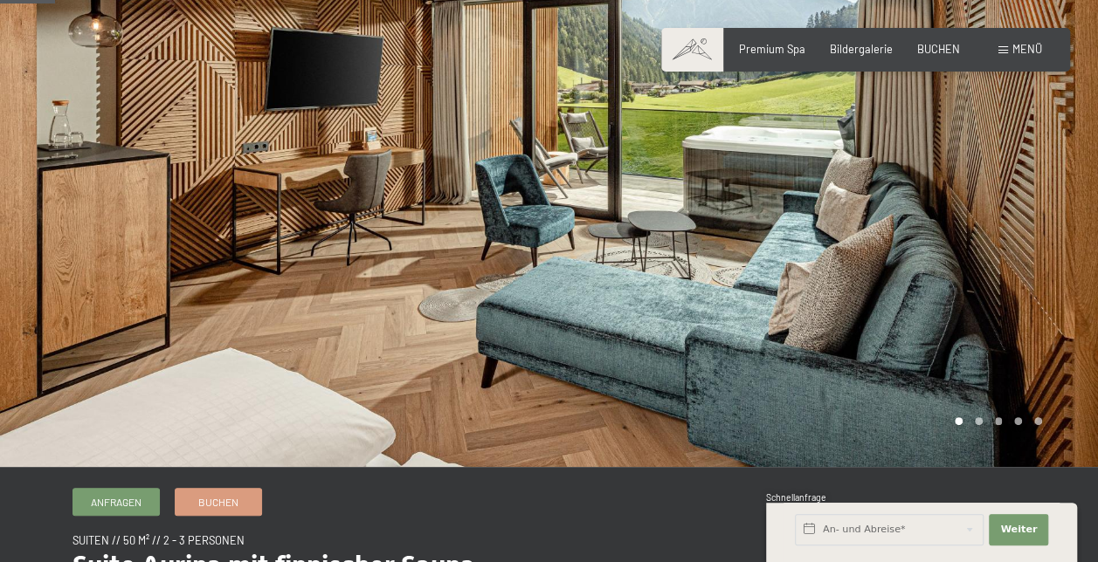
click at [1060, 216] on div at bounding box center [823, 184] width 549 height 568
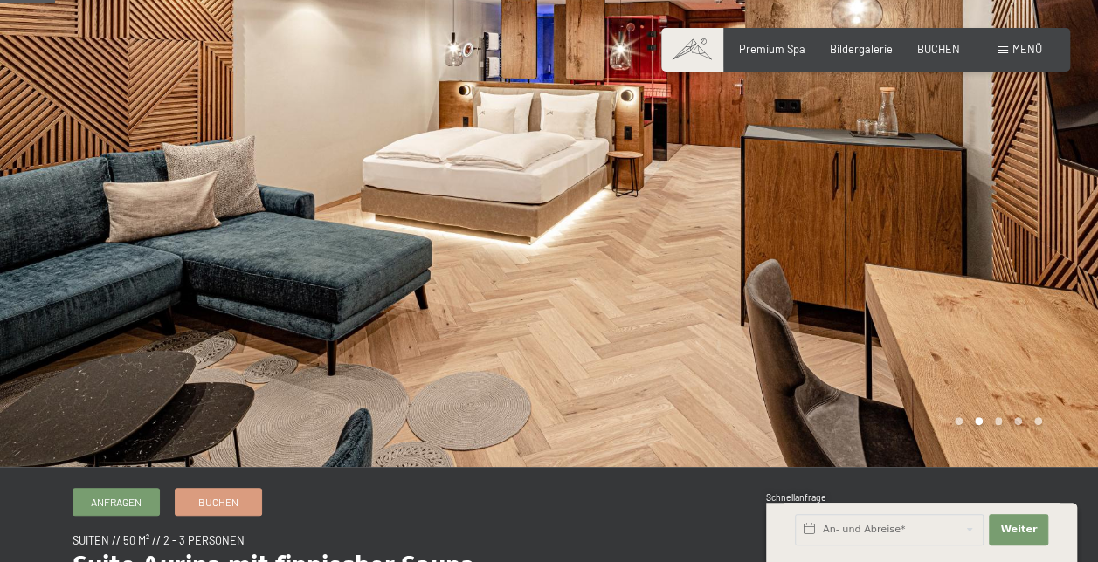
click at [1065, 217] on div at bounding box center [823, 184] width 549 height 568
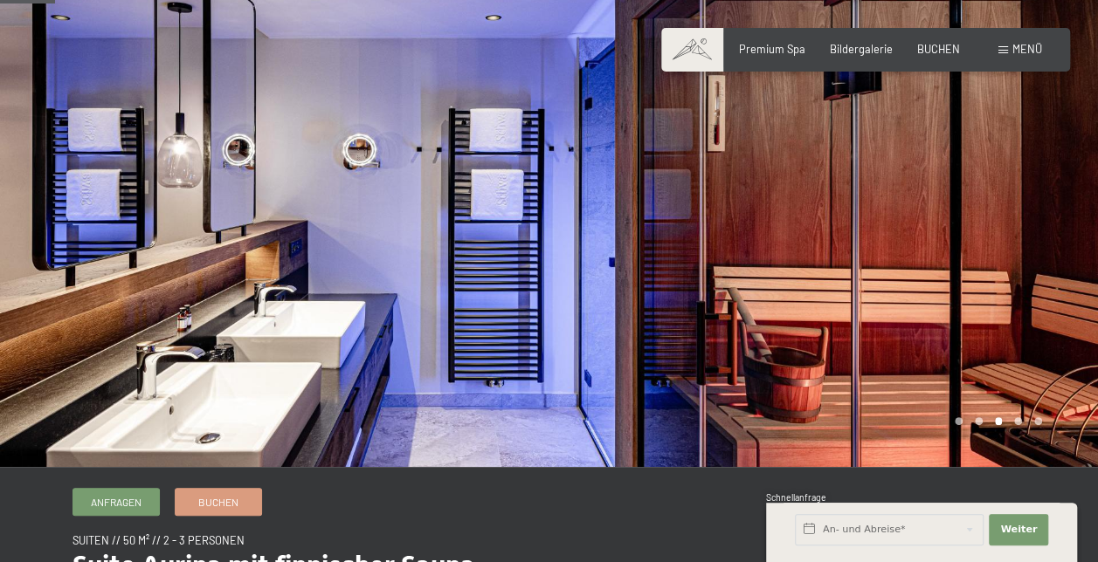
click at [1074, 215] on div at bounding box center [823, 184] width 549 height 568
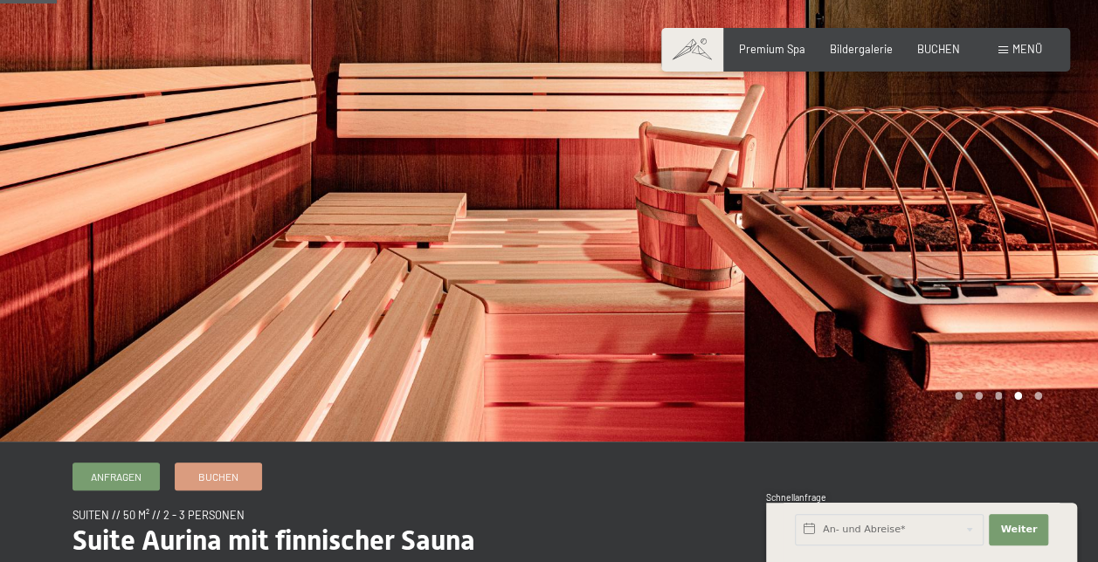
scroll to position [138, 0]
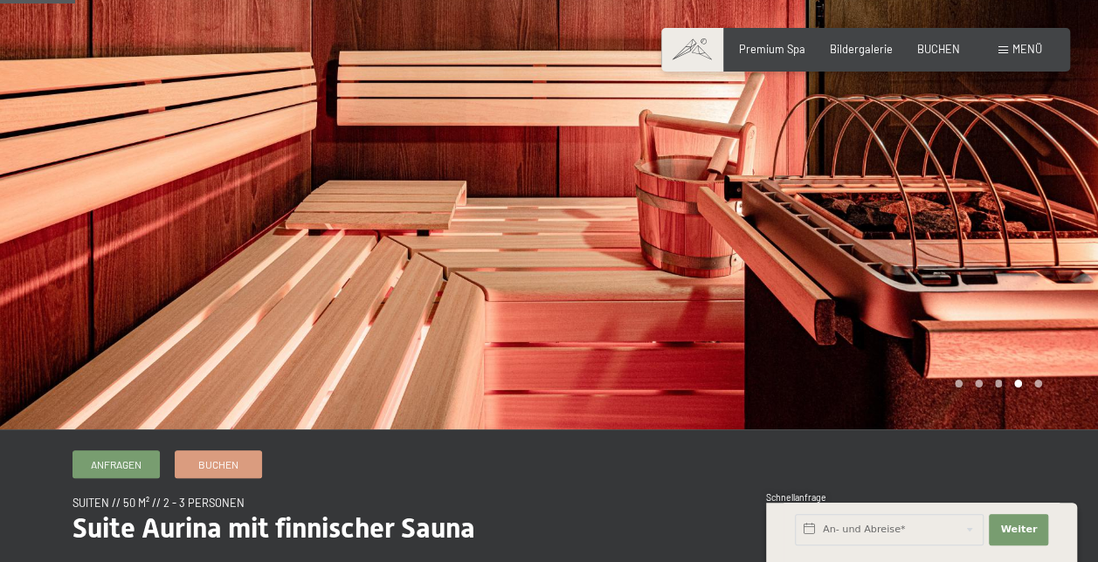
click at [1071, 220] on div at bounding box center [823, 146] width 549 height 568
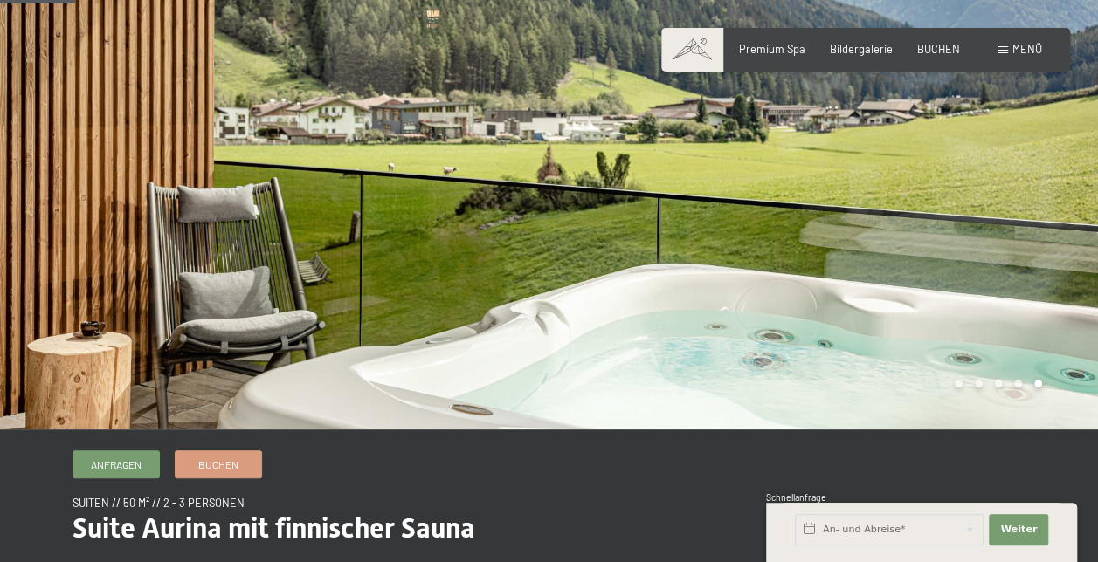
click at [1067, 192] on div at bounding box center [823, 146] width 549 height 568
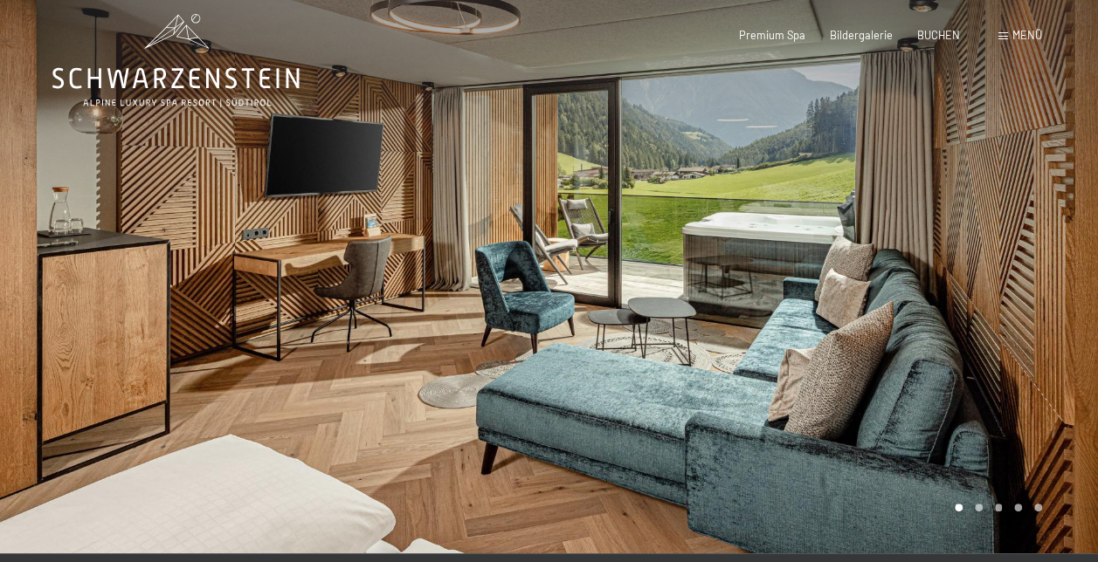
scroll to position [0, 0]
